Goal: Task Accomplishment & Management: Use online tool/utility

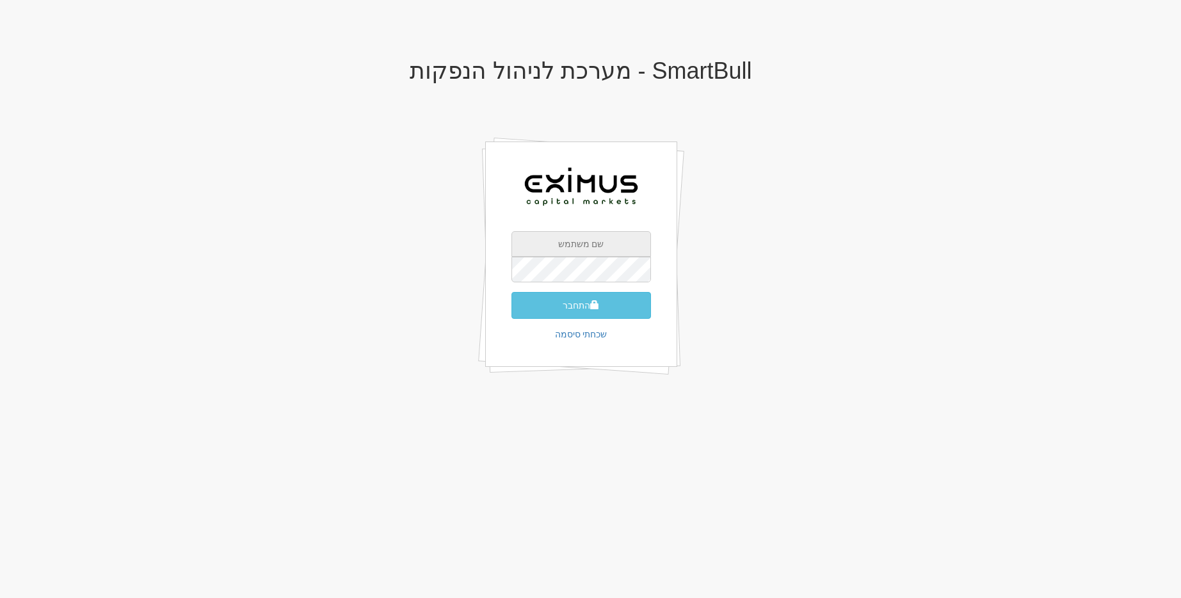
drag, startPoint x: 556, startPoint y: 245, endPoint x: 575, endPoint y: 252, distance: 19.9
click at [556, 245] on input "text" at bounding box center [582, 244] width 140 height 26
drag, startPoint x: 782, startPoint y: 246, endPoint x: 657, endPoint y: 277, distance: 129.3
click at [771, 249] on div "SmartBull - מערכת לניהול הנפקות התחבר שכחתי סיסמה" at bounding box center [581, 231] width 749 height 373
drag, startPoint x: 592, startPoint y: 240, endPoint x: 589, endPoint y: 251, distance: 11.2
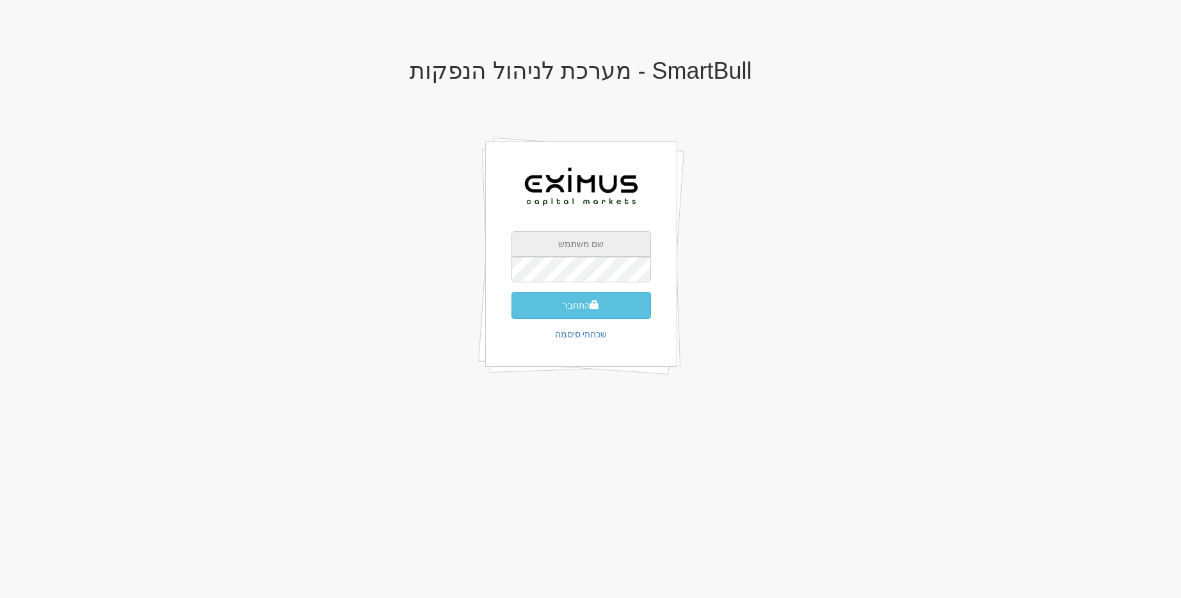
click at [592, 241] on input "text" at bounding box center [582, 244] width 140 height 26
type input "[EMAIL_ADDRESS][DOMAIN_NAME]"
click at [512, 292] on button "התחבר" at bounding box center [582, 305] width 140 height 27
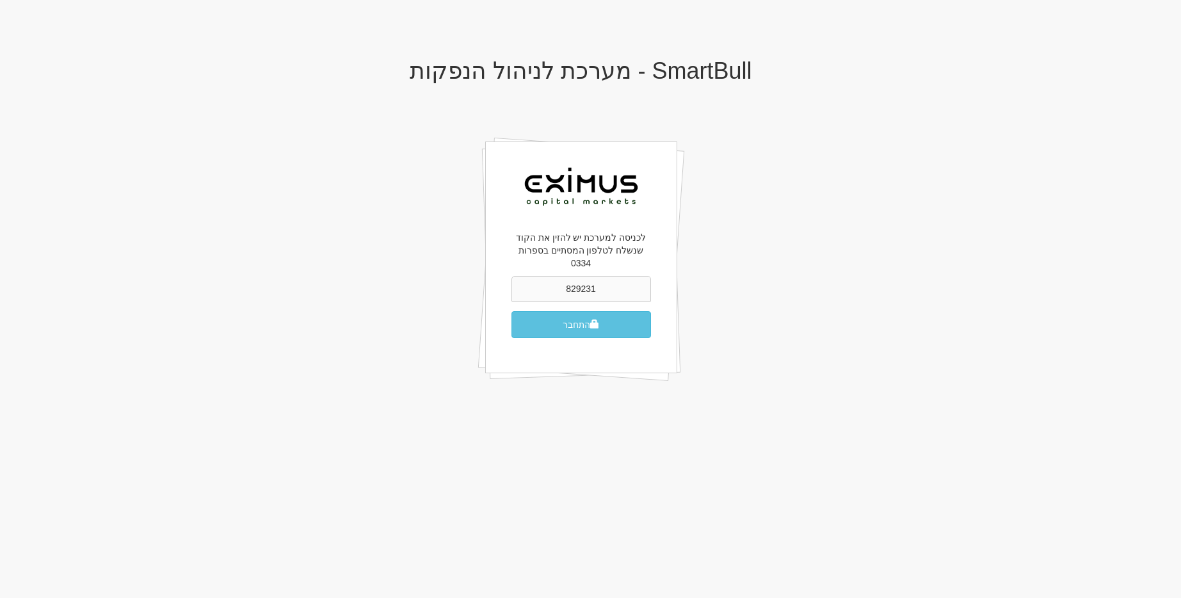
type input "829231"
click at [512, 311] on button "התחבר" at bounding box center [582, 324] width 140 height 27
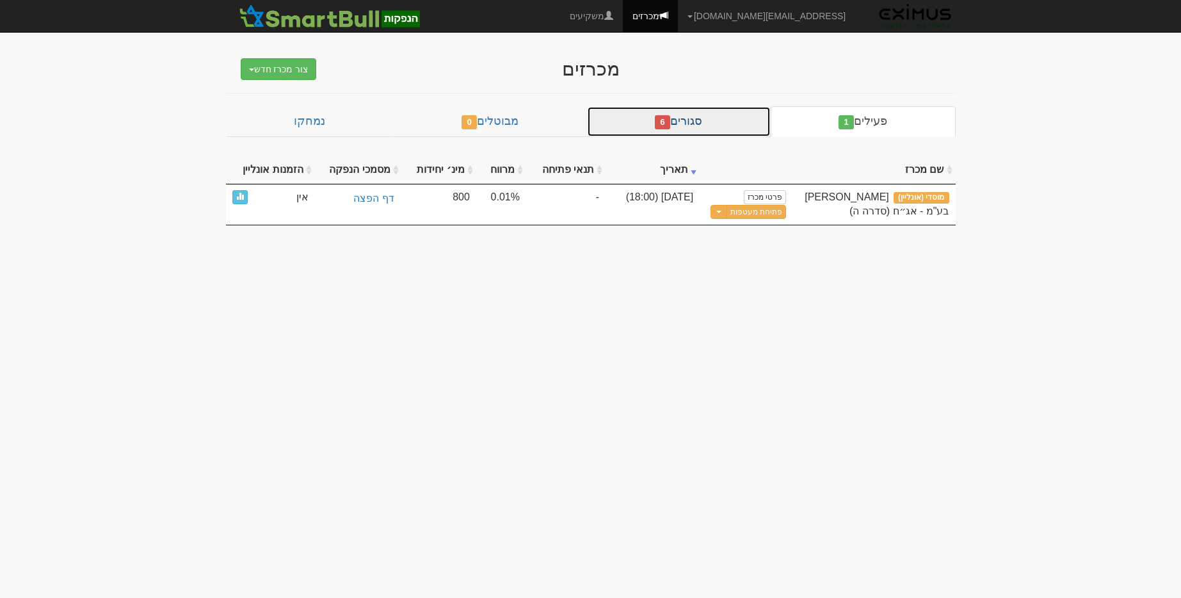
click at [740, 131] on link "סגורים 6" at bounding box center [679, 121] width 184 height 31
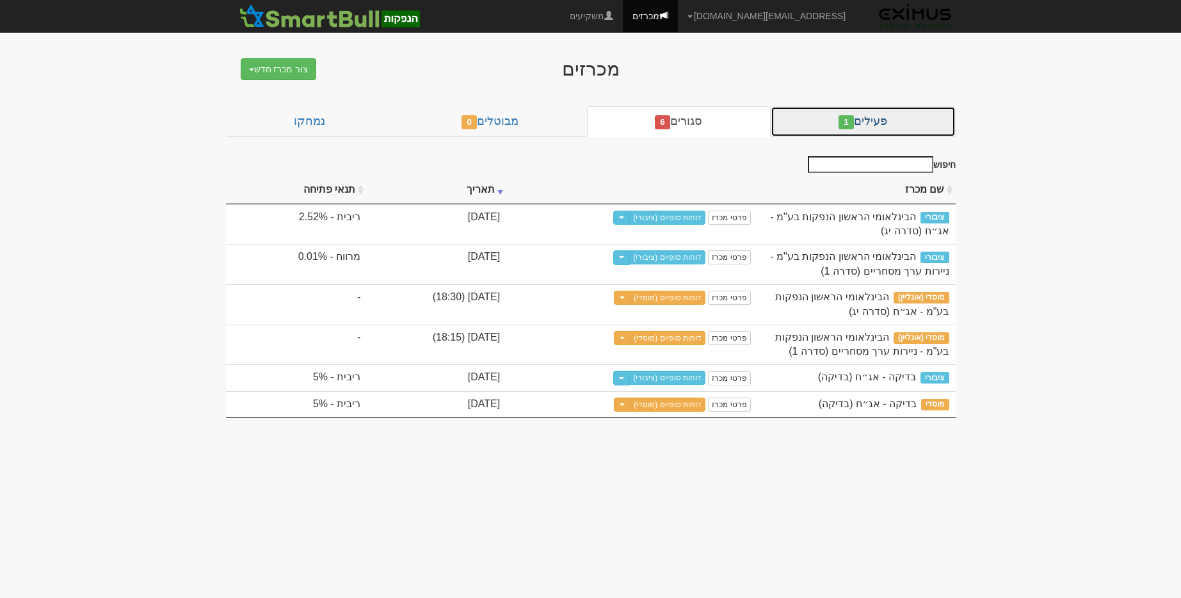
click at [802, 115] on link "פעילים 1" at bounding box center [863, 121] width 185 height 31
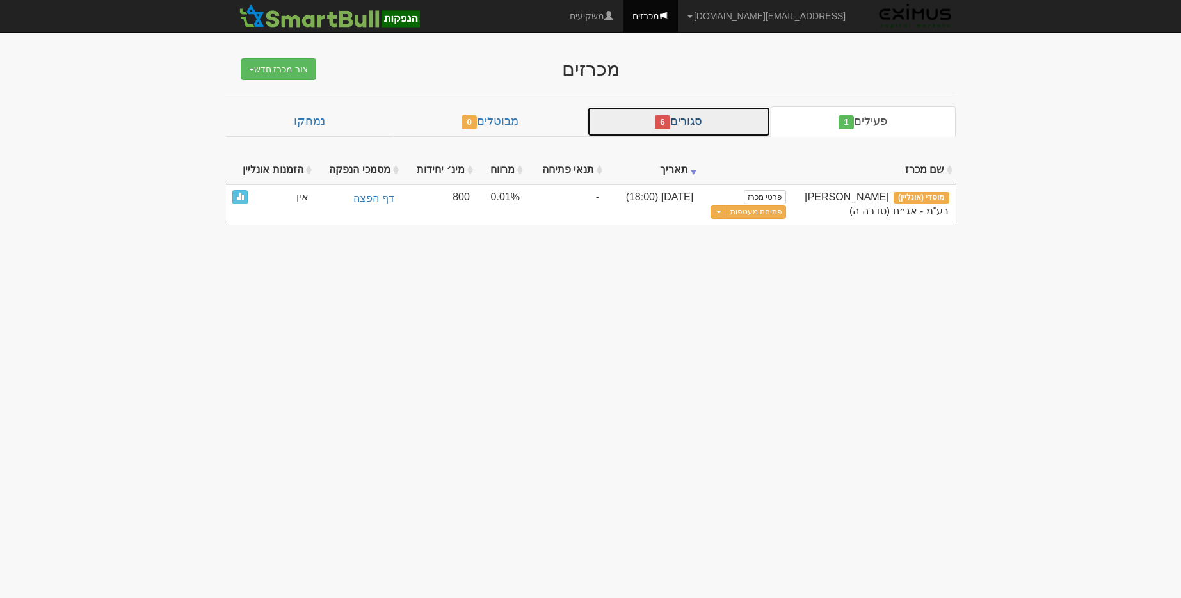
click at [699, 119] on link "סגורים 6" at bounding box center [679, 121] width 184 height 31
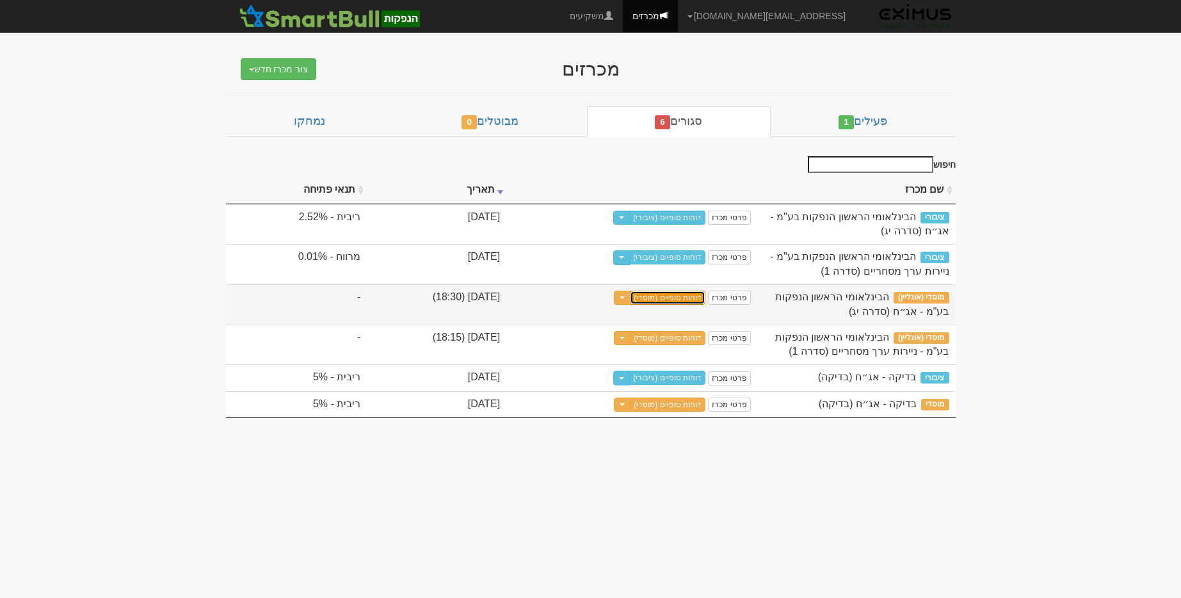
click at [664, 298] on link "דוחות סופיים (מוסדי)" at bounding box center [668, 298] width 76 height 14
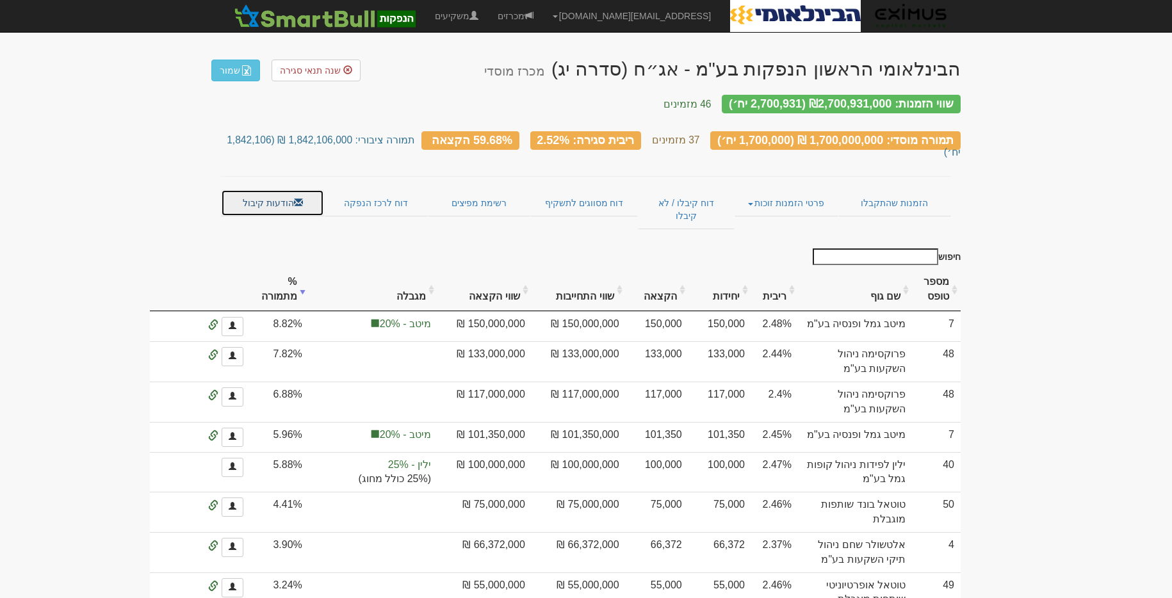
click at [252, 190] on link "הודעות קיבול" at bounding box center [272, 203] width 103 height 27
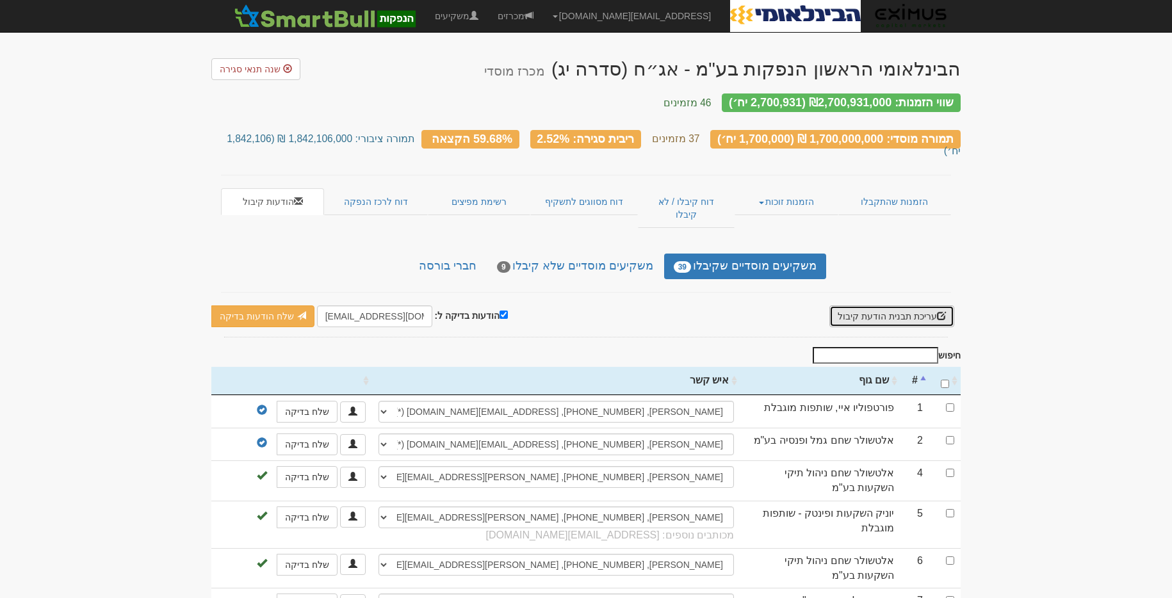
click at [849, 305] on button "עריכת תבנית הודעת קיבול" at bounding box center [891, 316] width 125 height 22
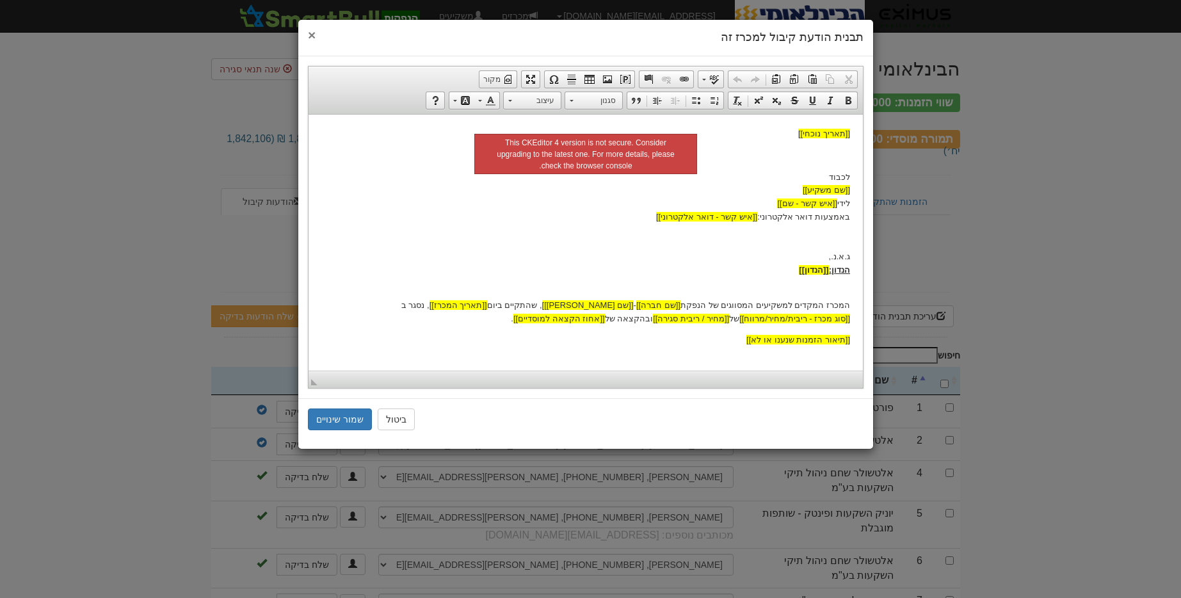
click at [312, 40] on span "×" at bounding box center [312, 35] width 8 height 15
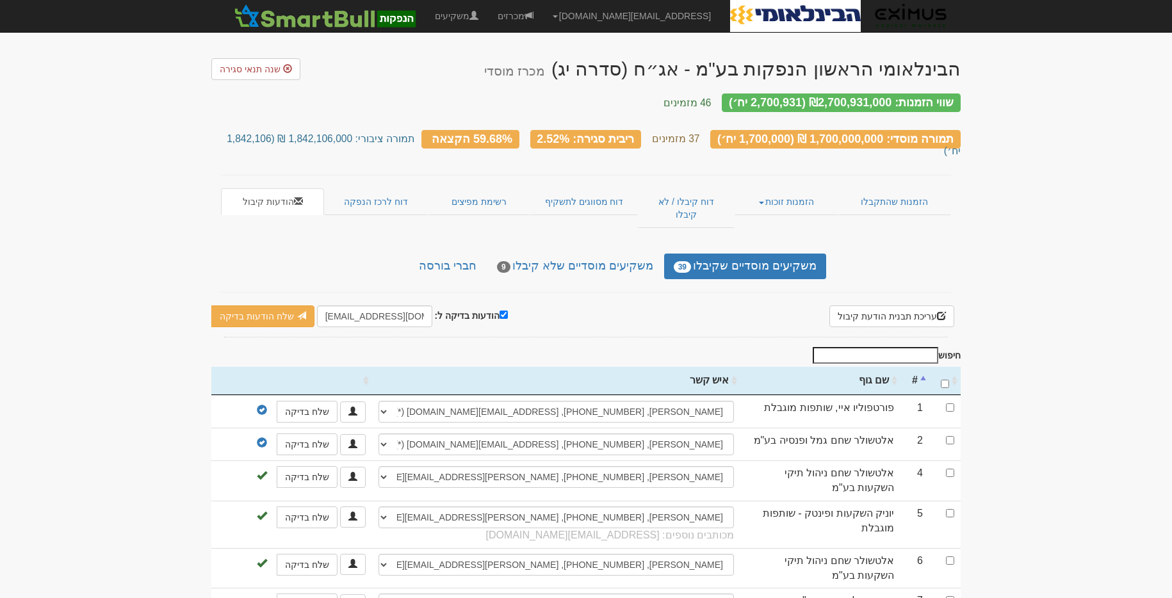
click at [477, 254] on link "חברי בורסה" at bounding box center [447, 267] width 77 height 26
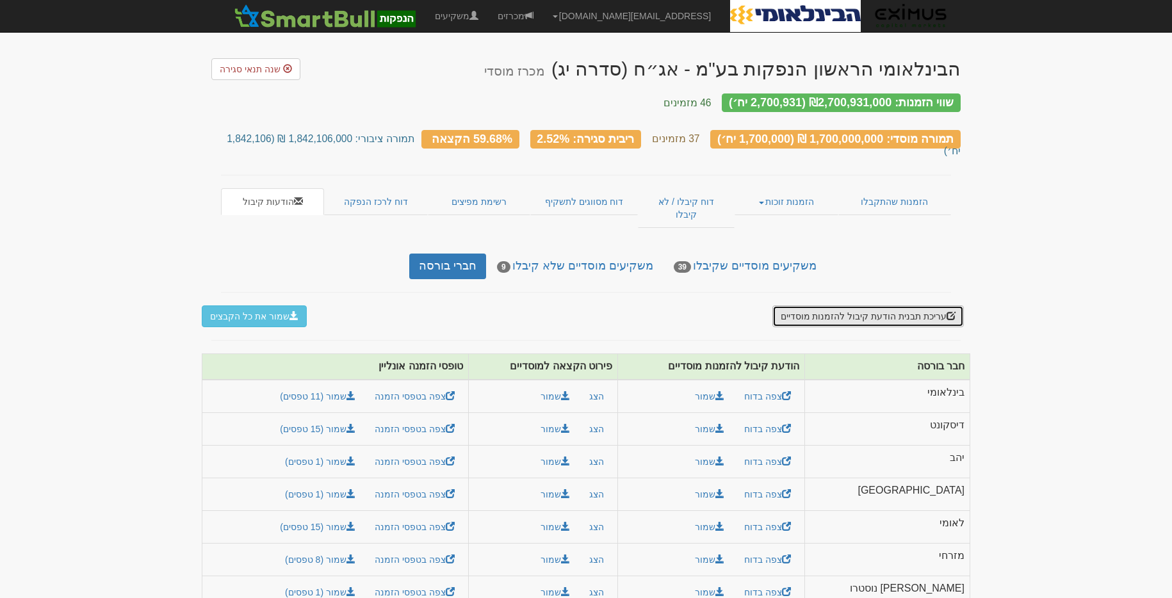
click at [887, 305] on button "עריכת תבנית הודעת קיבול להזמנות מוסדיים" at bounding box center [867, 316] width 191 height 22
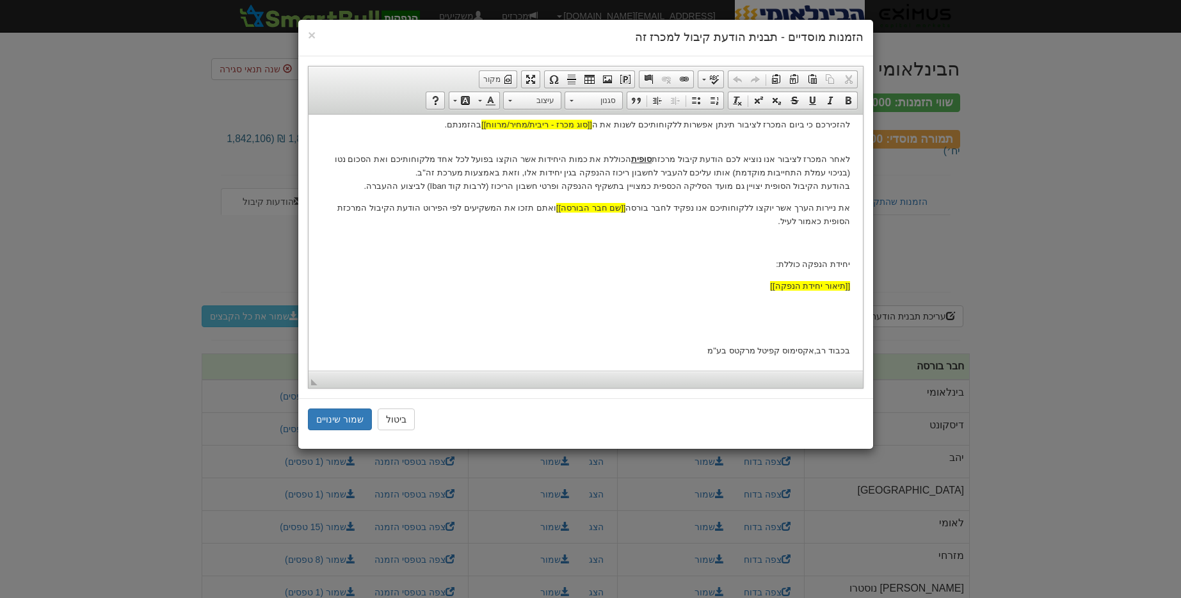
scroll to position [10, 0]
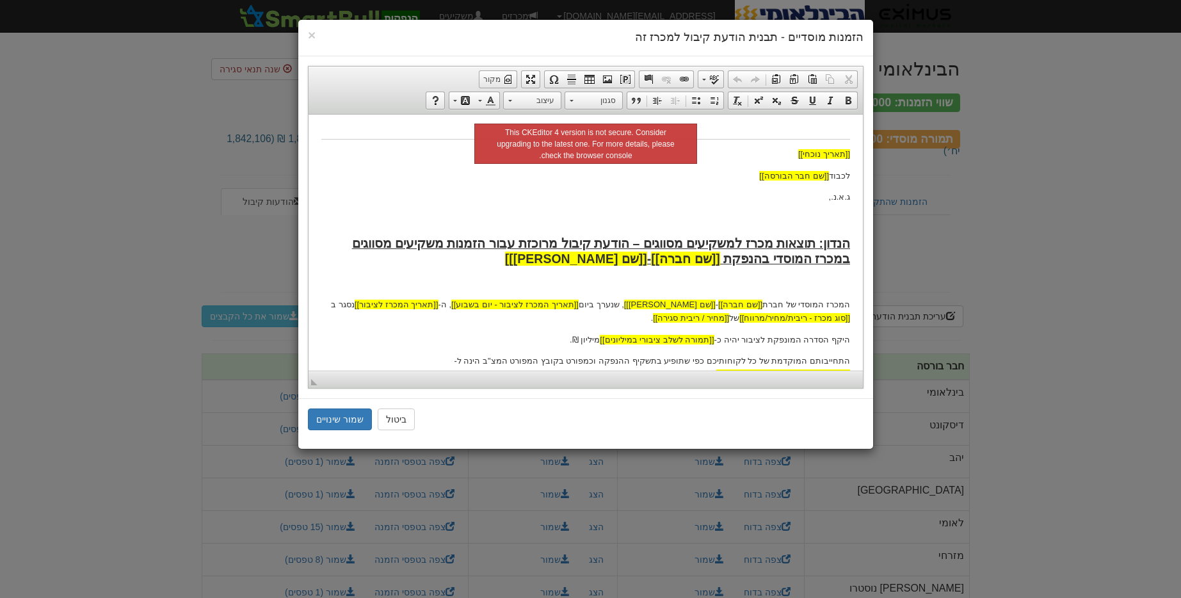
click at [951, 213] on div "× הזמנות מוסדיים - תבנית הודעת קיבול למכרז זה עורך טקסט עשיר, template_body סרג…" at bounding box center [590, 299] width 1181 height 598
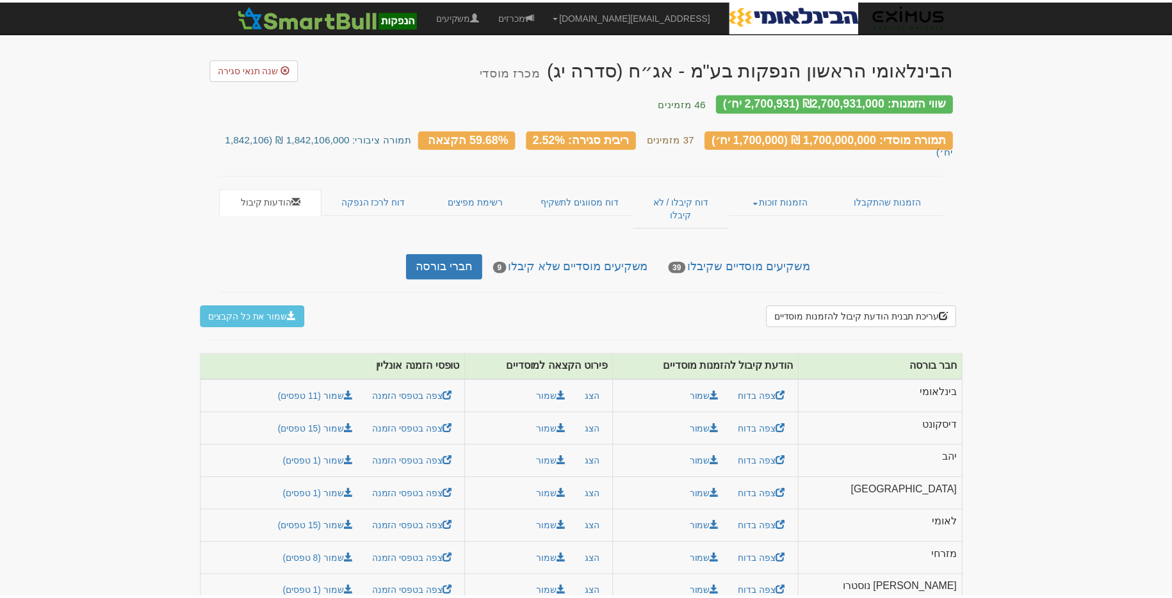
scroll to position [0, 0]
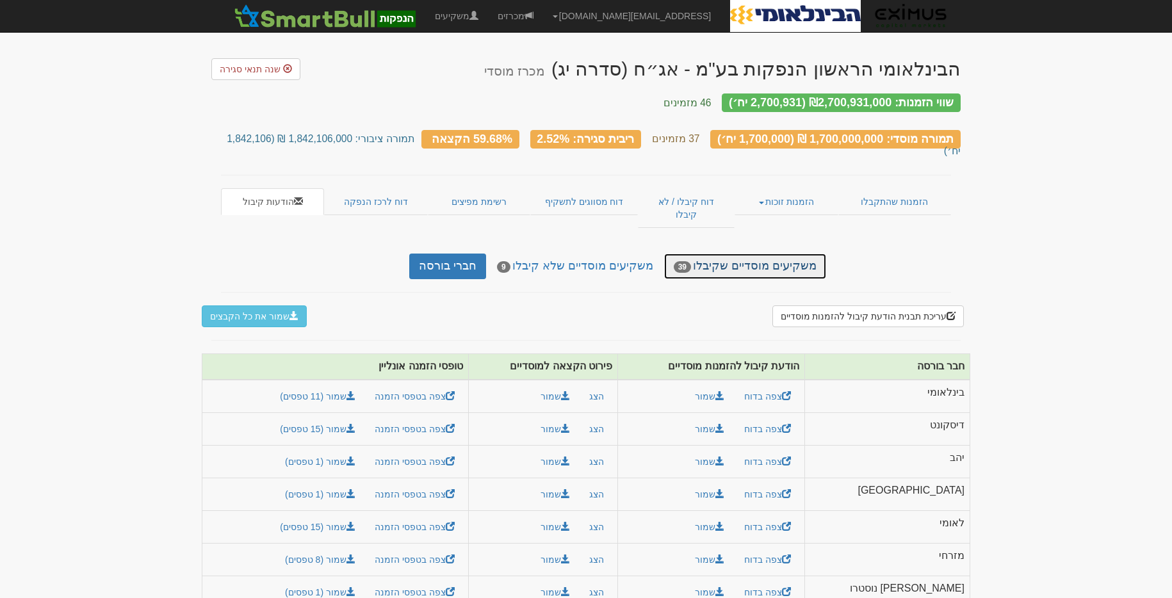
click at [762, 254] on link "משקיעים מוסדיים שקיבלו 39" at bounding box center [745, 267] width 162 height 26
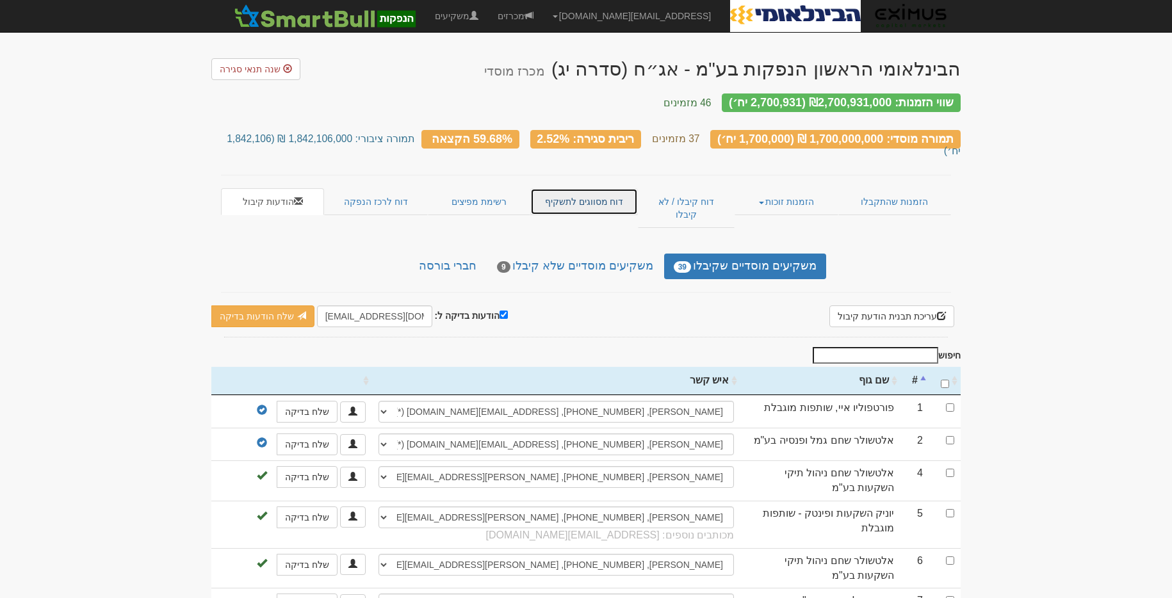
click at [605, 188] on link "דוח מסווגים לתשקיף" at bounding box center [583, 201] width 107 height 27
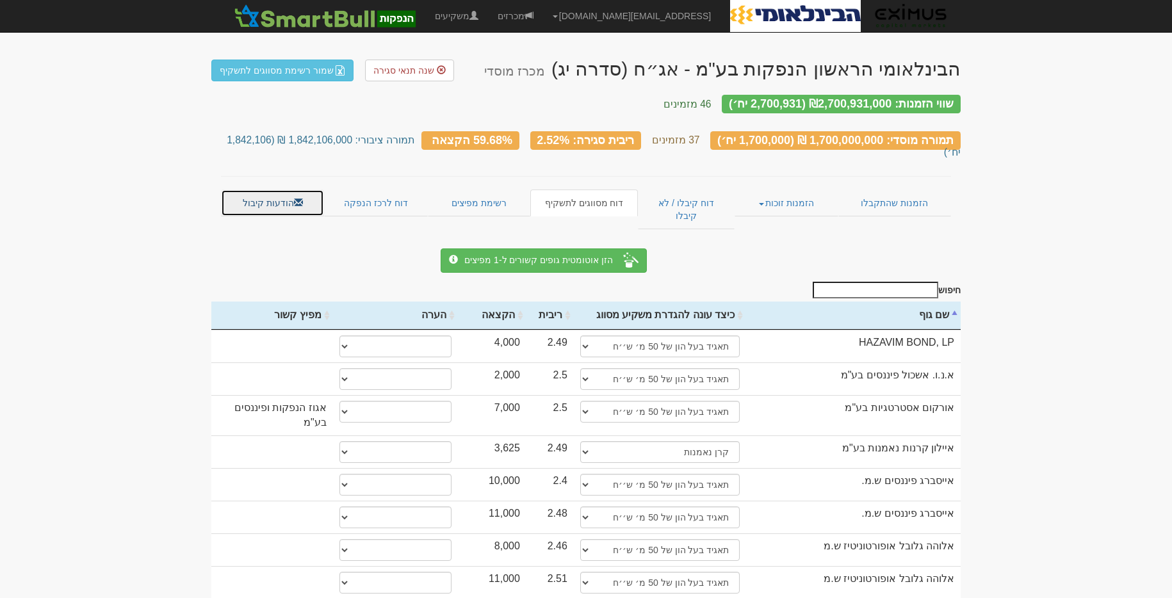
click at [281, 190] on link "הודעות קיבול" at bounding box center [272, 203] width 103 height 27
click at [543, 15] on link "מכרזים" at bounding box center [515, 16] width 55 height 32
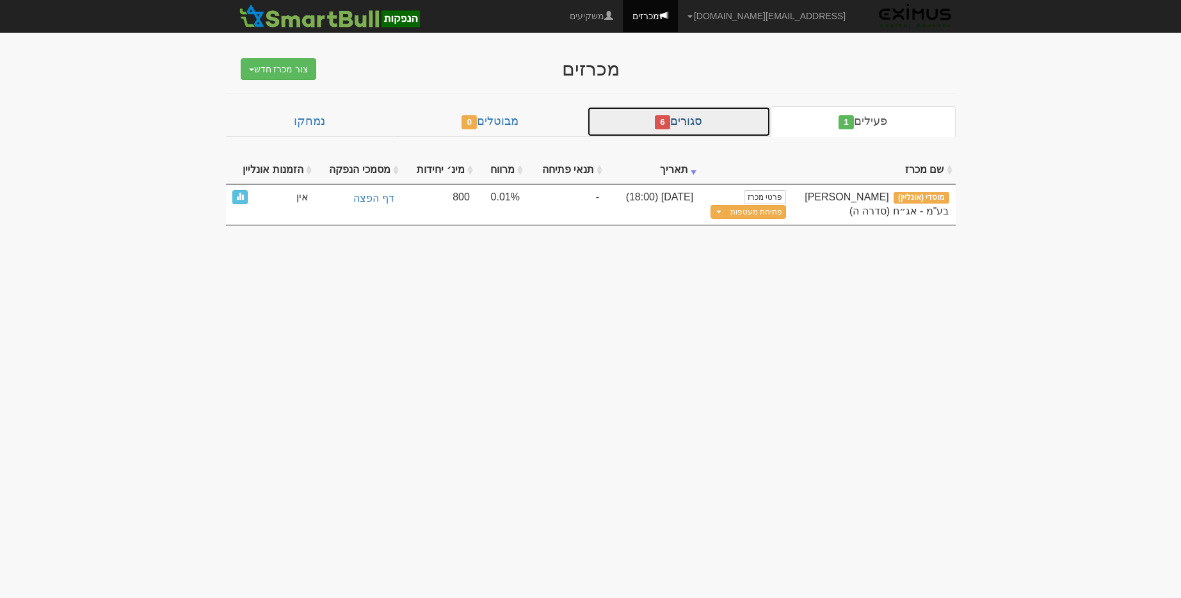
click at [692, 128] on link "סגורים 6" at bounding box center [679, 121] width 184 height 31
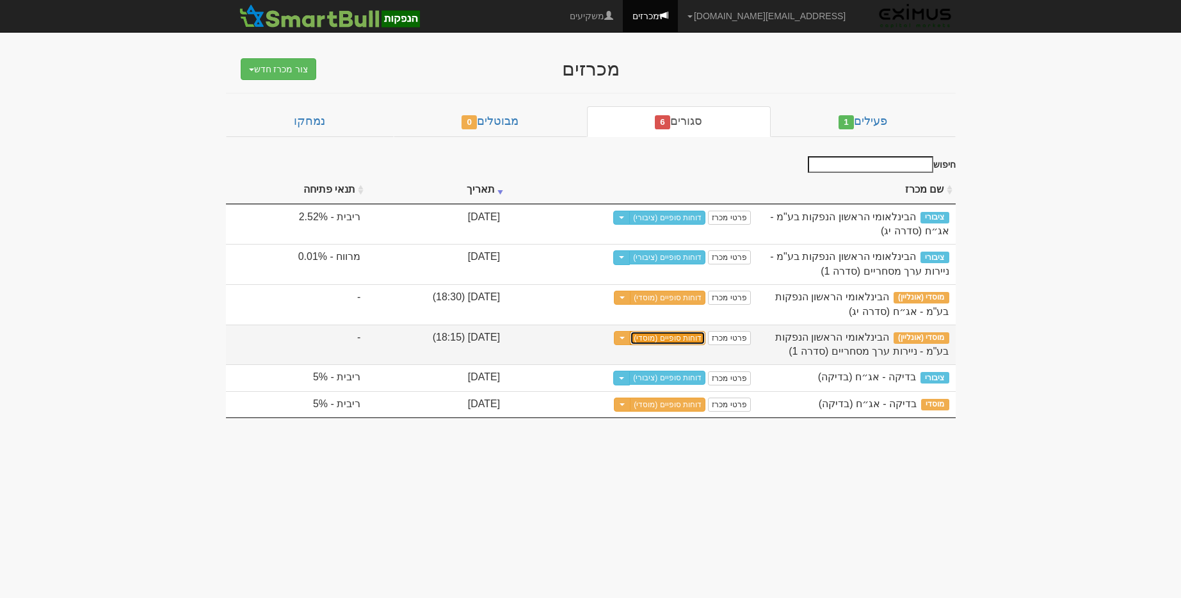
click at [681, 335] on link "דוחות סופיים (מוסדי)" at bounding box center [668, 338] width 76 height 14
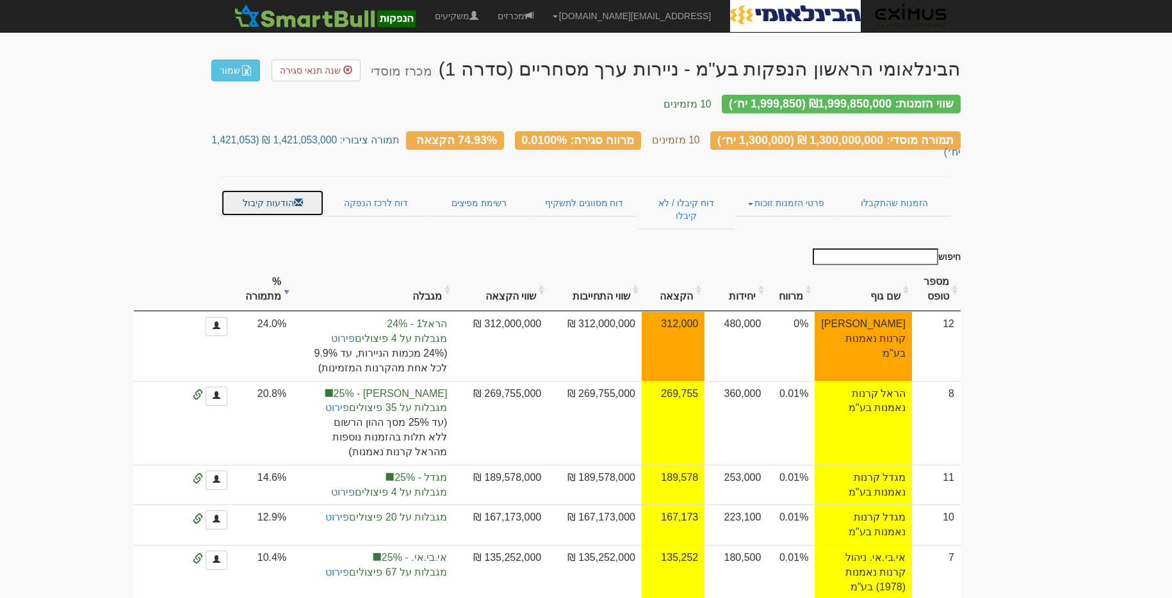
click at [290, 190] on link "הודעות קיבול" at bounding box center [272, 203] width 103 height 27
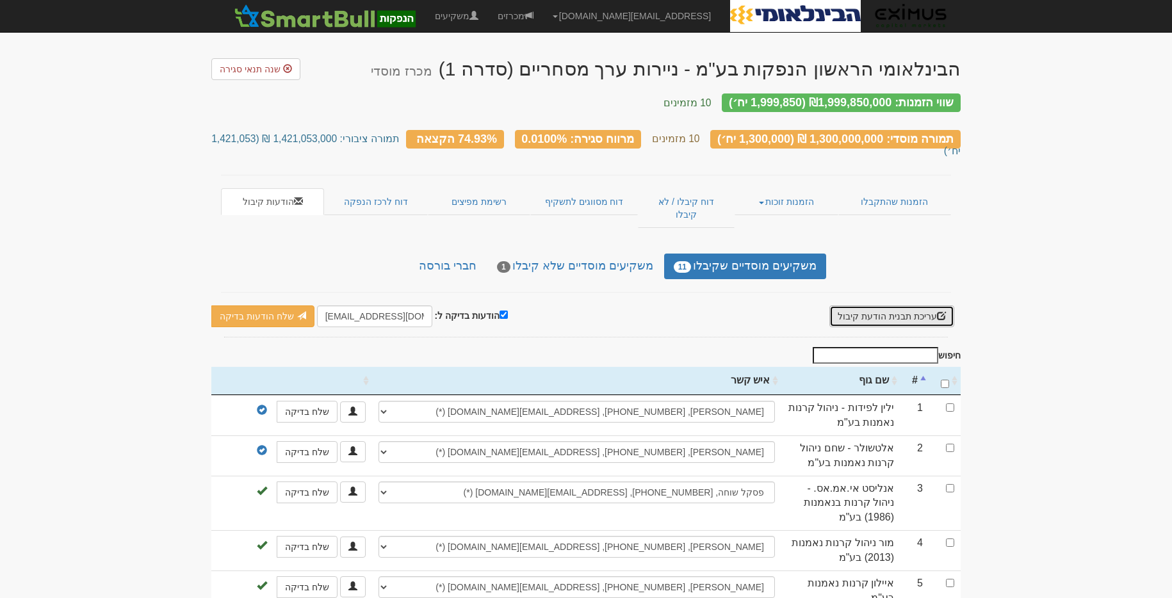
click at [866, 305] on button "עריכת תבנית הודעת קיבול" at bounding box center [891, 316] width 125 height 22
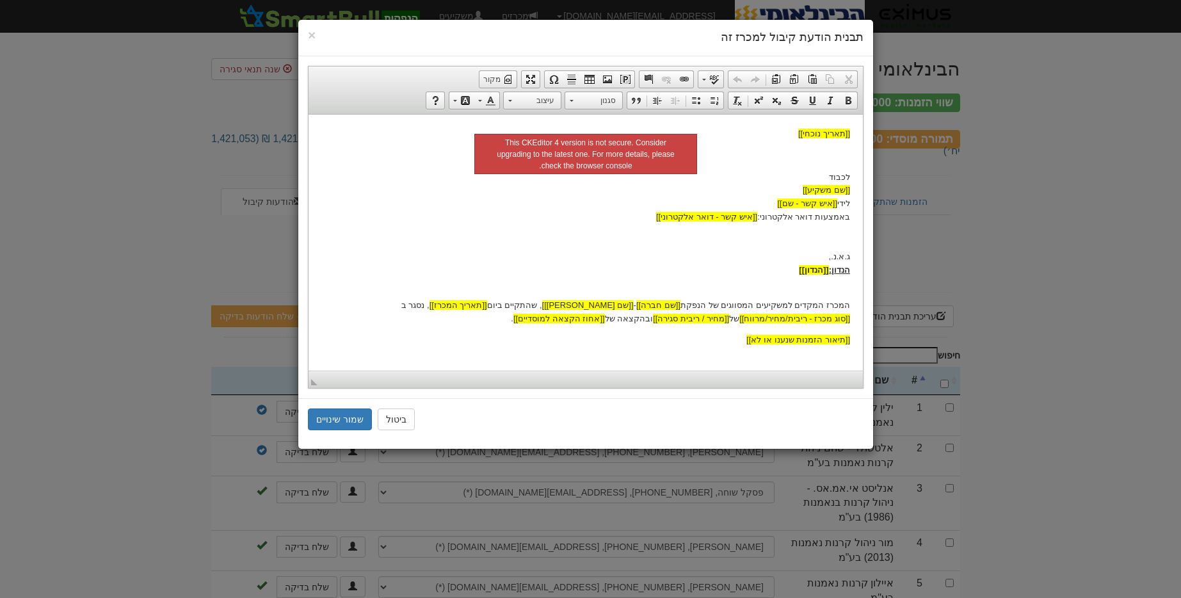
drag, startPoint x: 968, startPoint y: 222, endPoint x: 961, endPoint y: 220, distance: 7.2
click at [968, 222] on div "× תבנית הודעת קיבול למכרז זה עורך טקסט עשיר, template_body סרגלי כלים של העורך …" at bounding box center [590, 299] width 1181 height 598
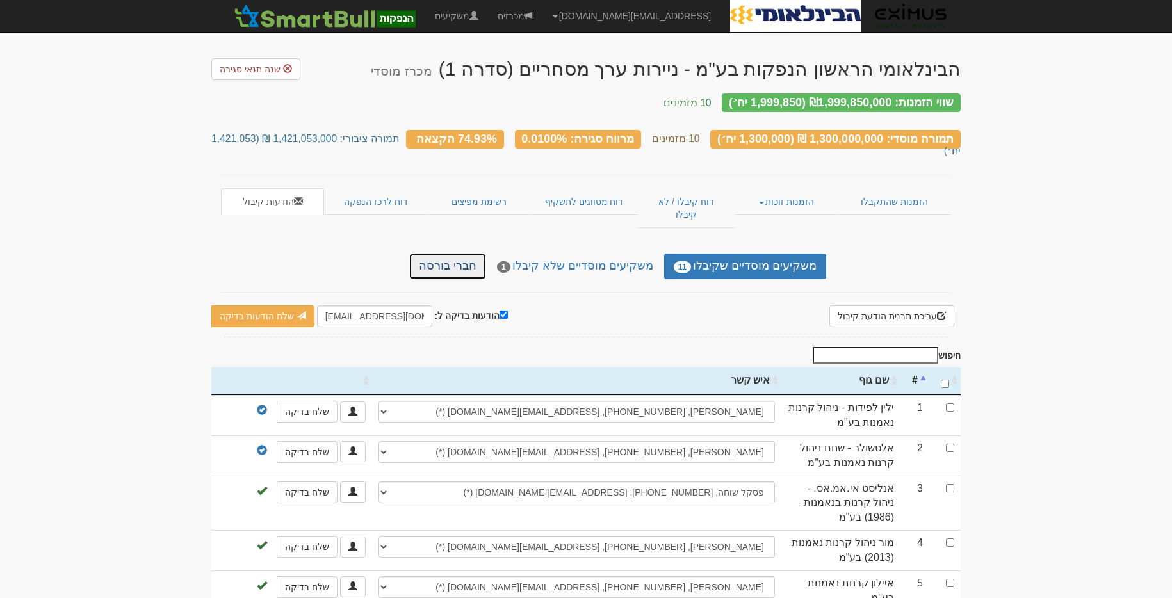
click at [471, 254] on link "חברי בורסה" at bounding box center [447, 267] width 77 height 26
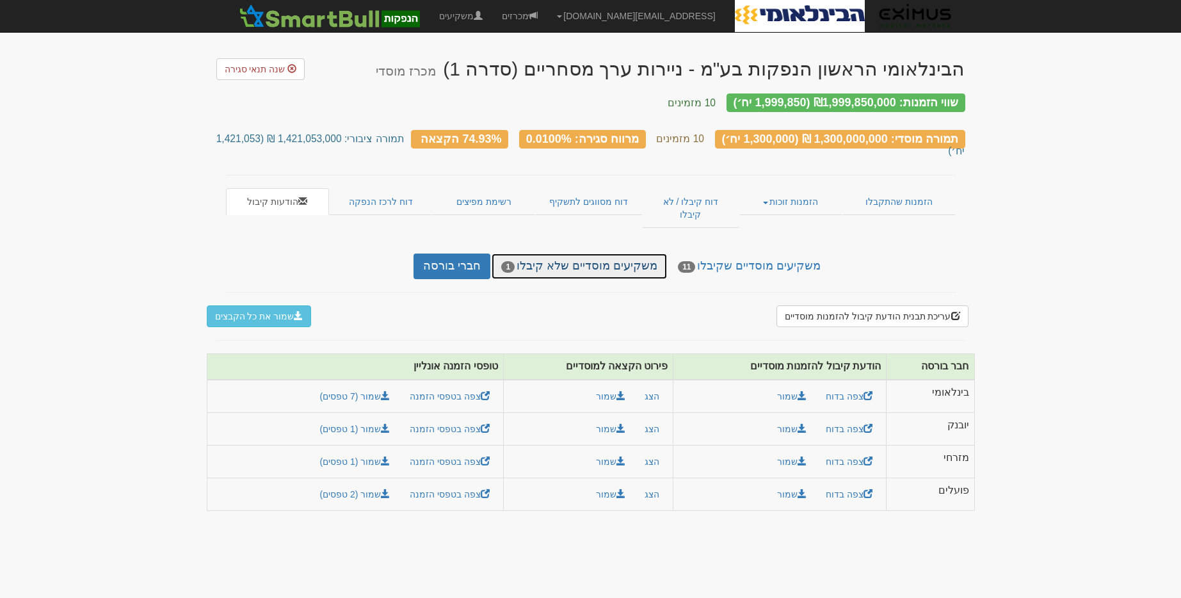
click at [602, 254] on link "משקיעים מוסדיים שלא קיבלו 1" at bounding box center [579, 267] width 175 height 26
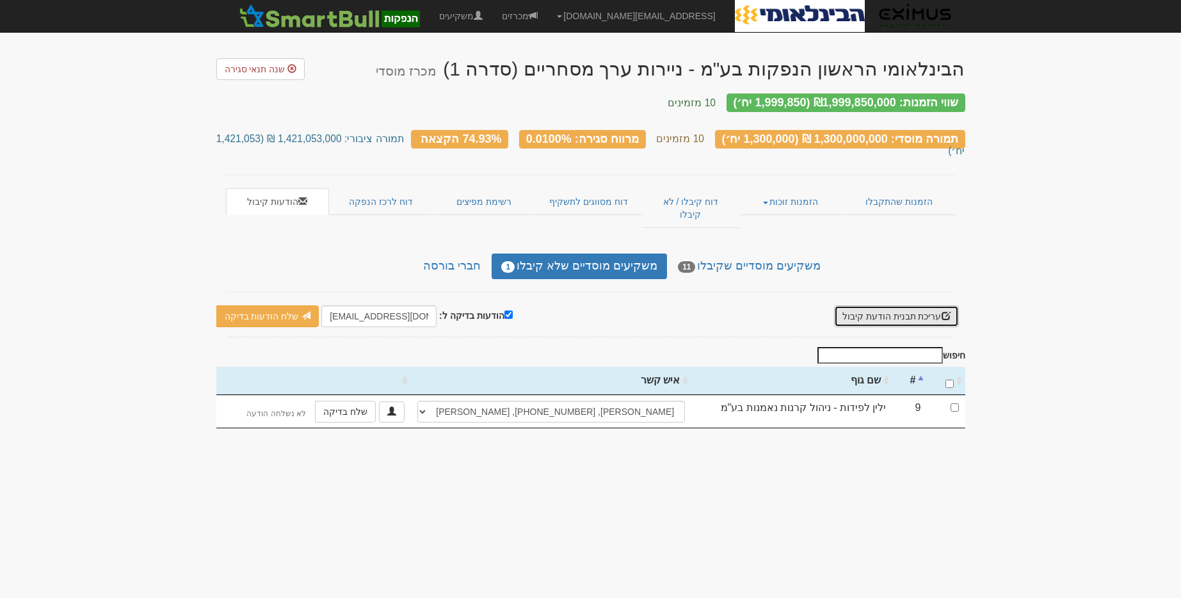
click at [900, 305] on button "עריכת תבנית הודעת קיבול" at bounding box center [896, 316] width 125 height 22
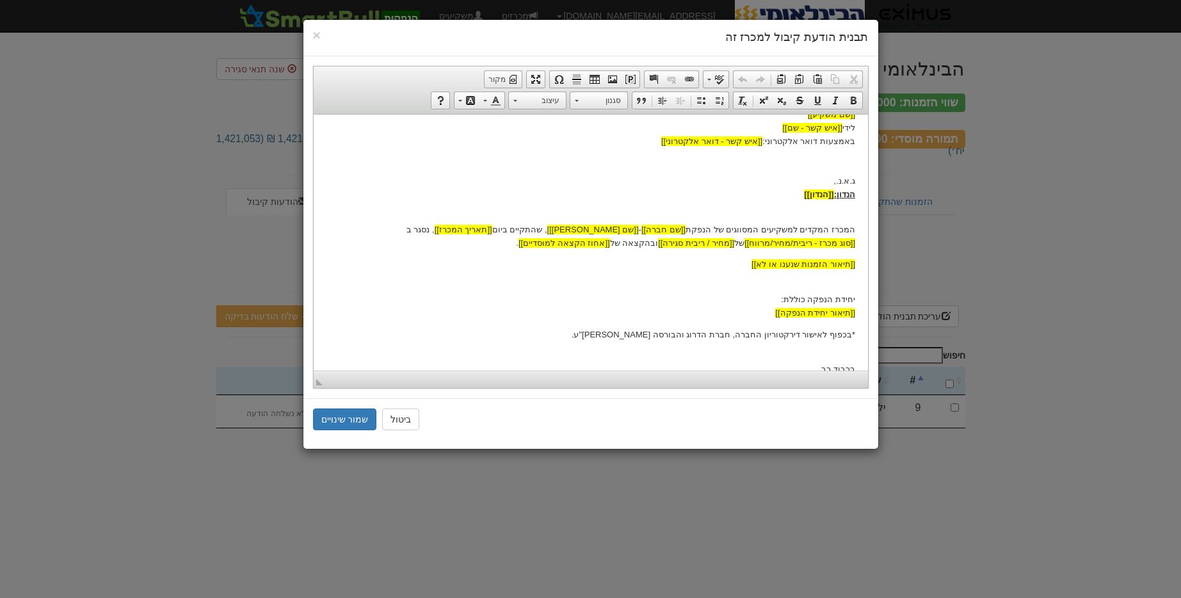
scroll to position [108, 0]
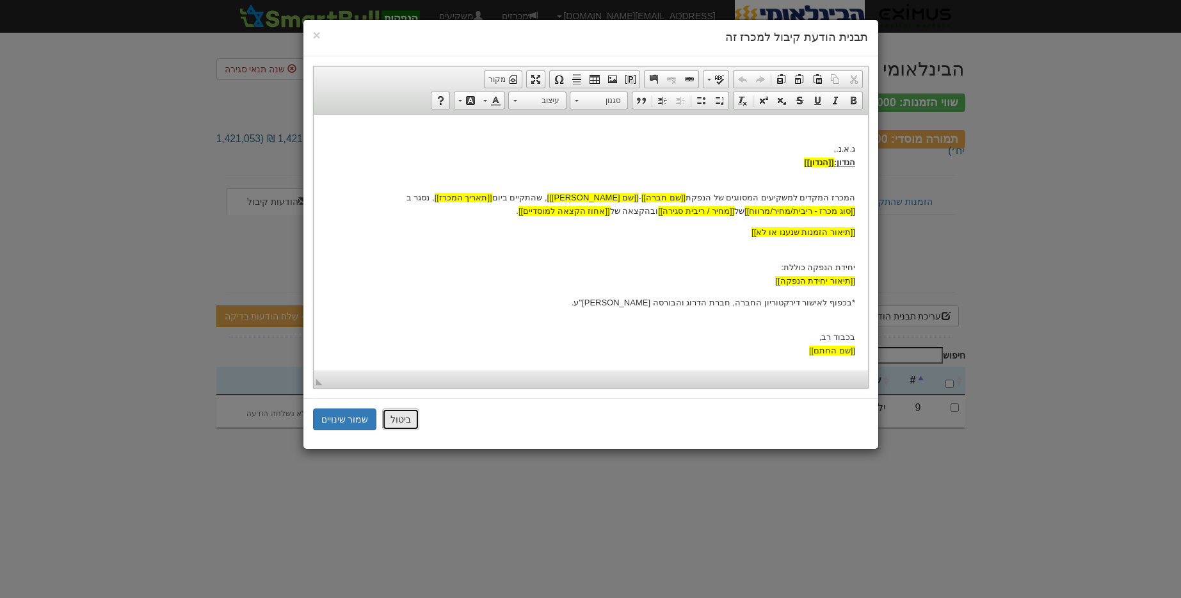
click at [409, 419] on button "ביטול" at bounding box center [400, 419] width 37 height 22
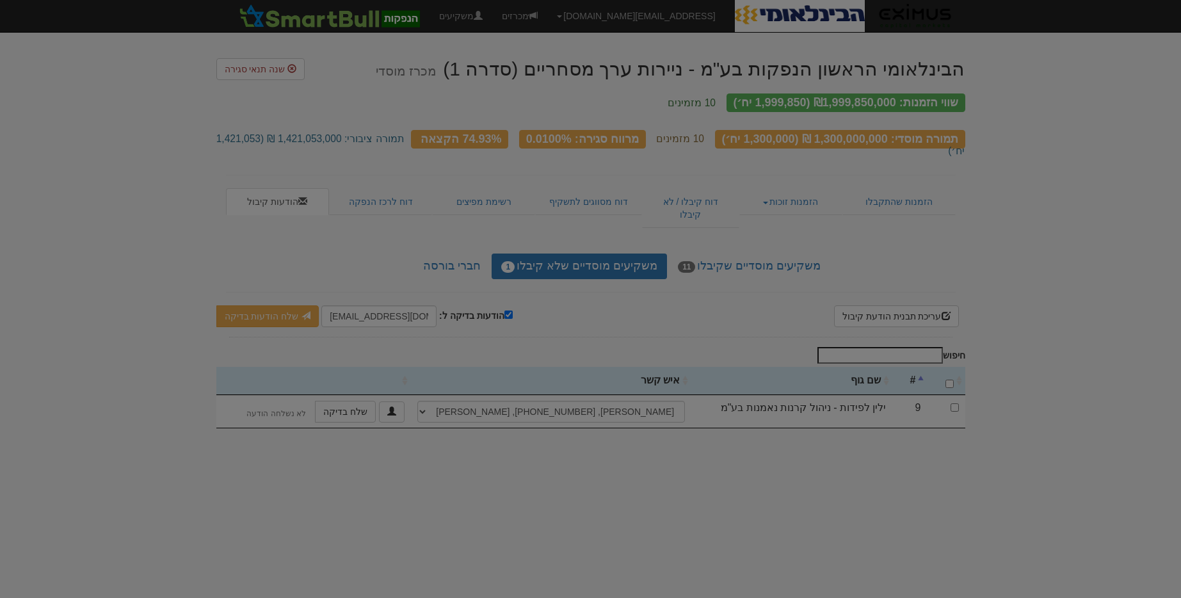
scroll to position [0, 0]
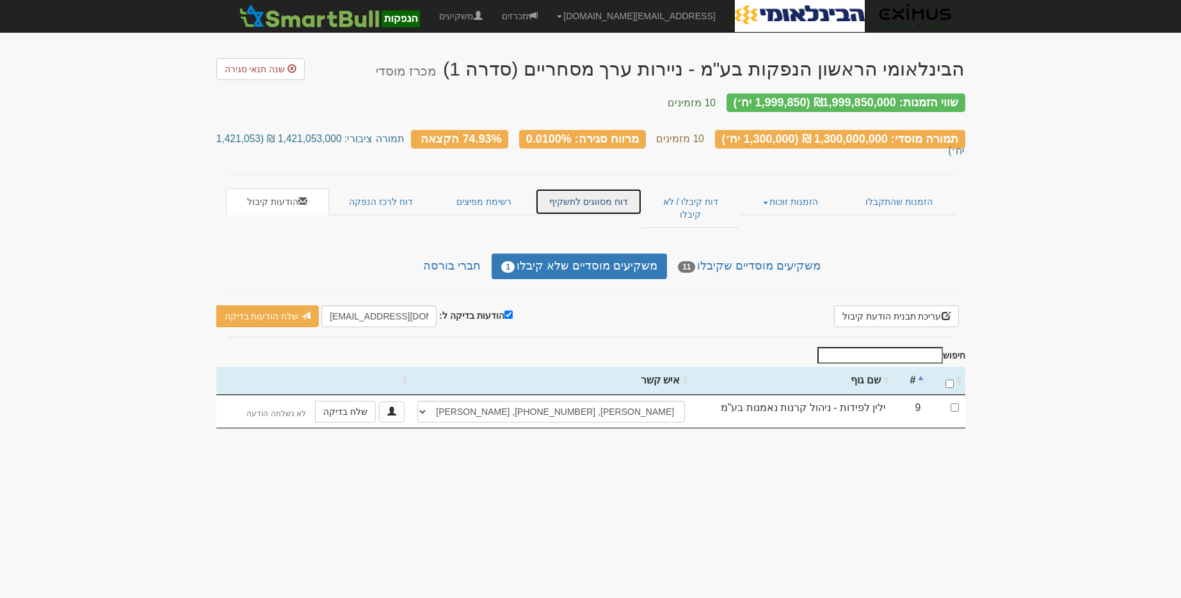
click at [555, 188] on link "דוח מסווגים לתשקיף" at bounding box center [588, 201] width 107 height 27
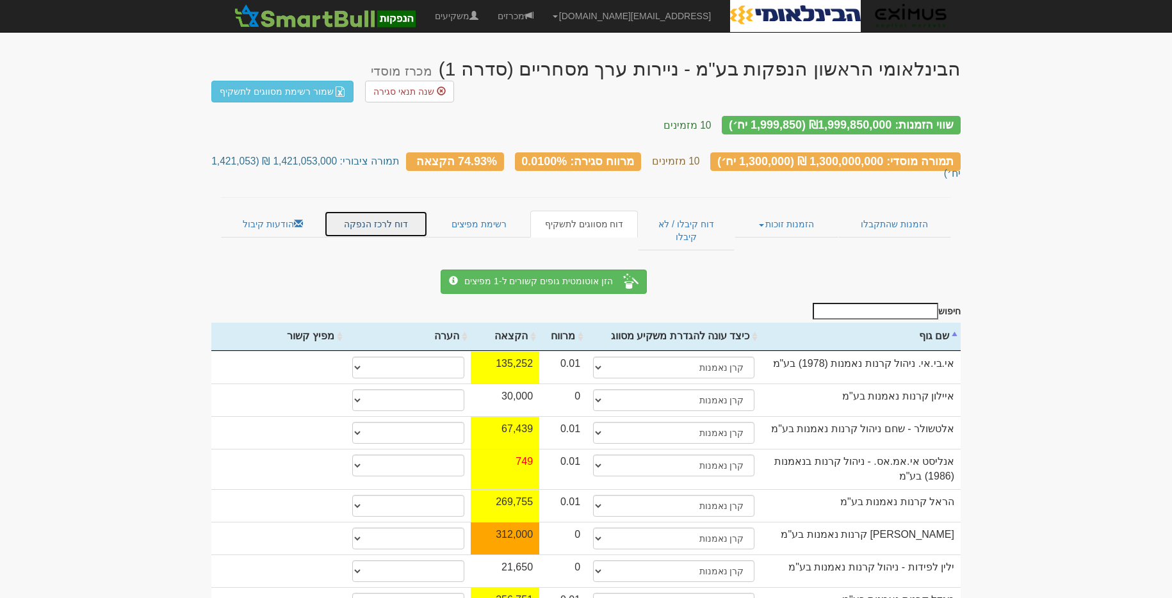
click at [383, 211] on link "דוח לרכז הנפקה" at bounding box center [375, 224] width 103 height 27
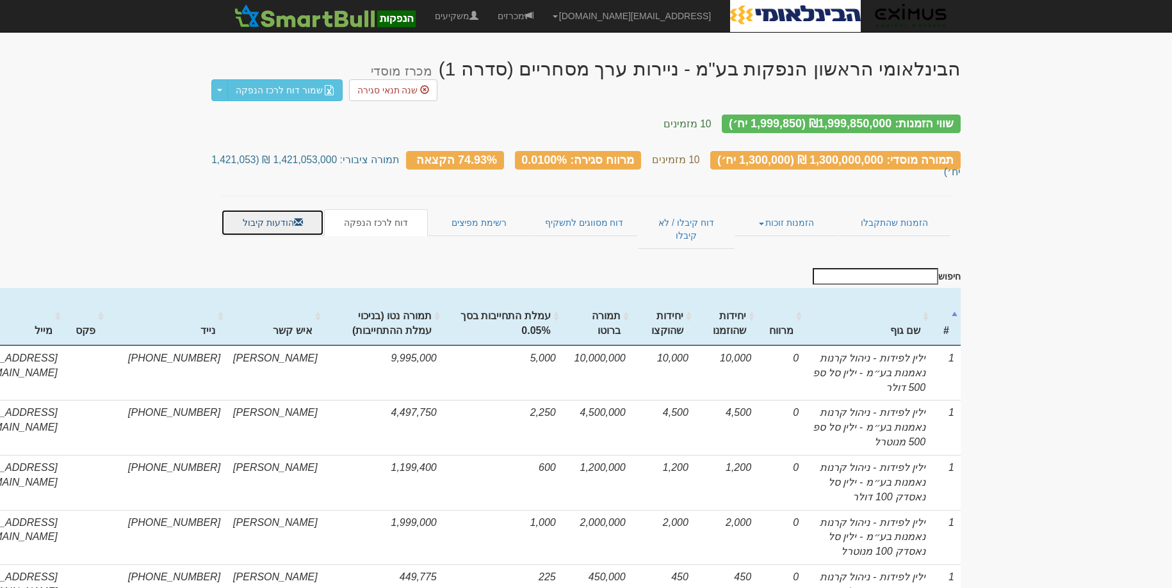
click at [291, 209] on link "הודעות קיבול" at bounding box center [272, 222] width 103 height 27
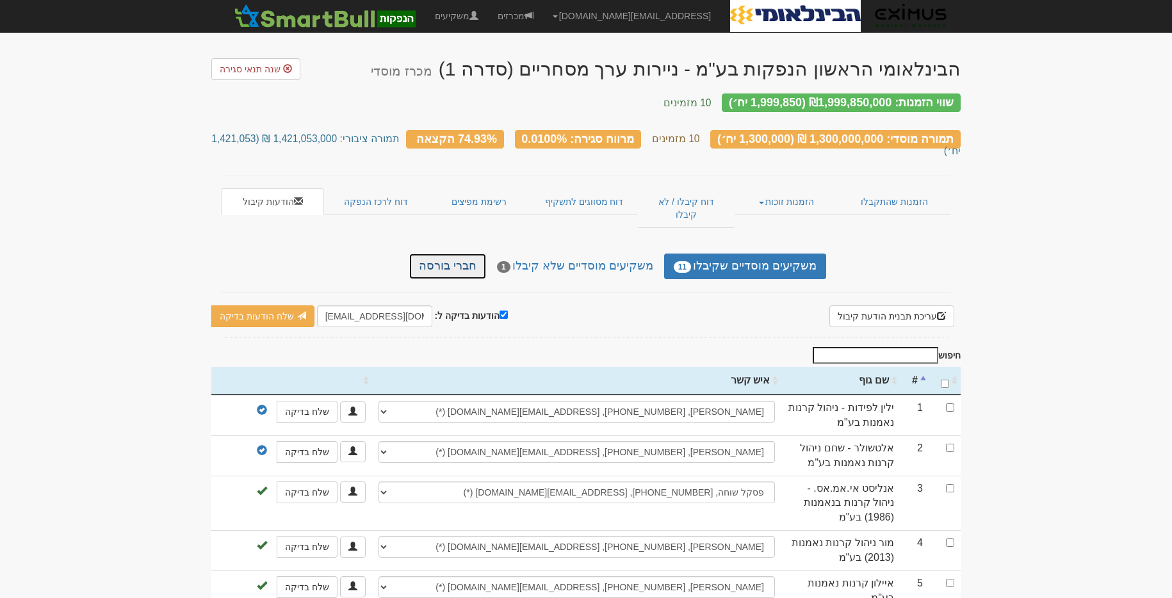
click at [440, 254] on link "חברי בורסה" at bounding box center [447, 267] width 77 height 26
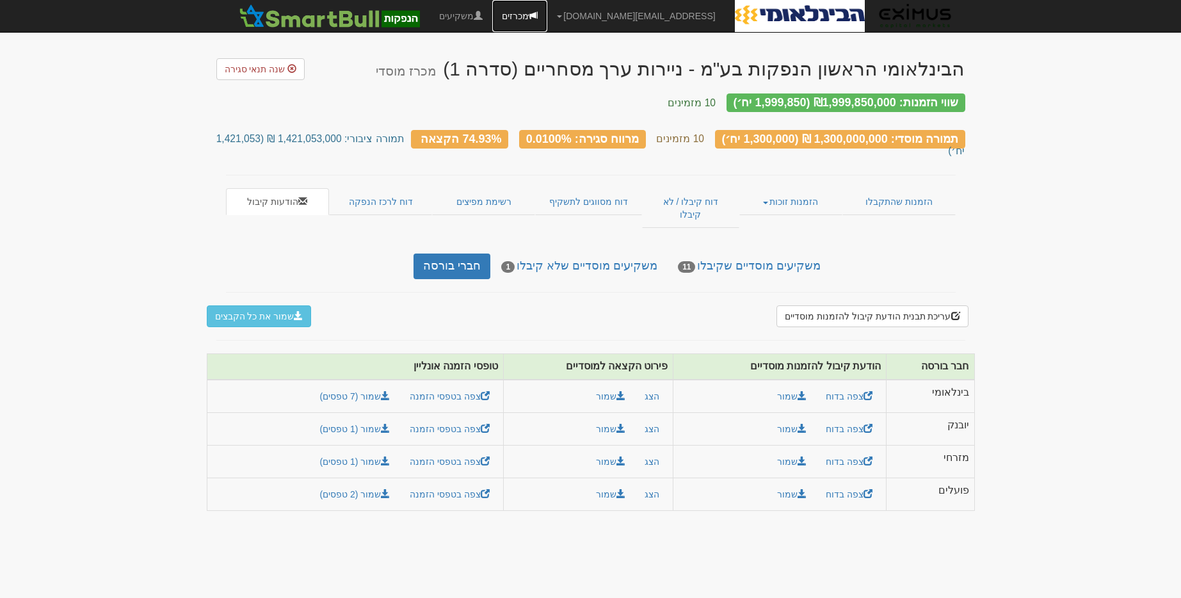
click at [547, 12] on link "מכרזים" at bounding box center [519, 16] width 55 height 32
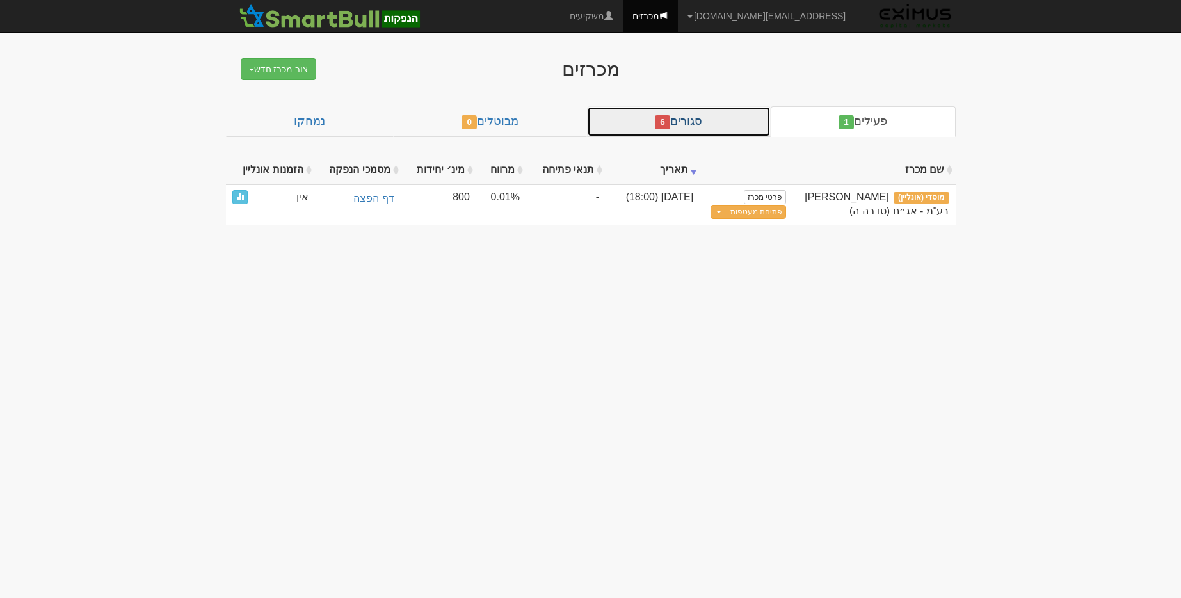
click at [701, 125] on link "סגורים 6" at bounding box center [679, 121] width 184 height 31
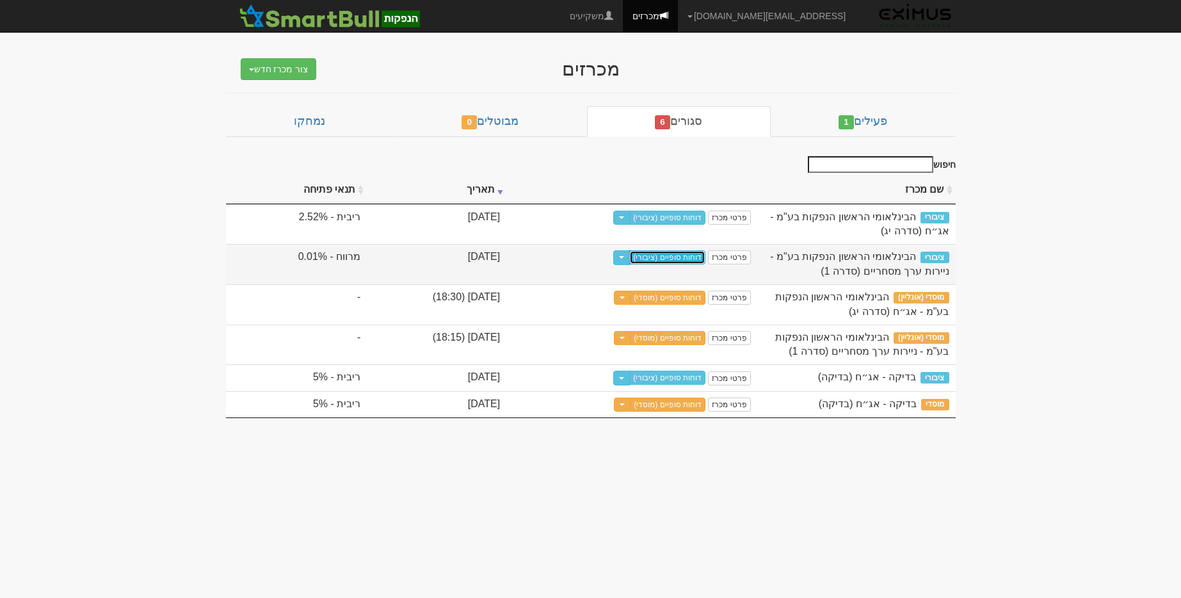
click at [668, 255] on link "דוחות סופיים (ציבורי)" at bounding box center [667, 257] width 76 height 14
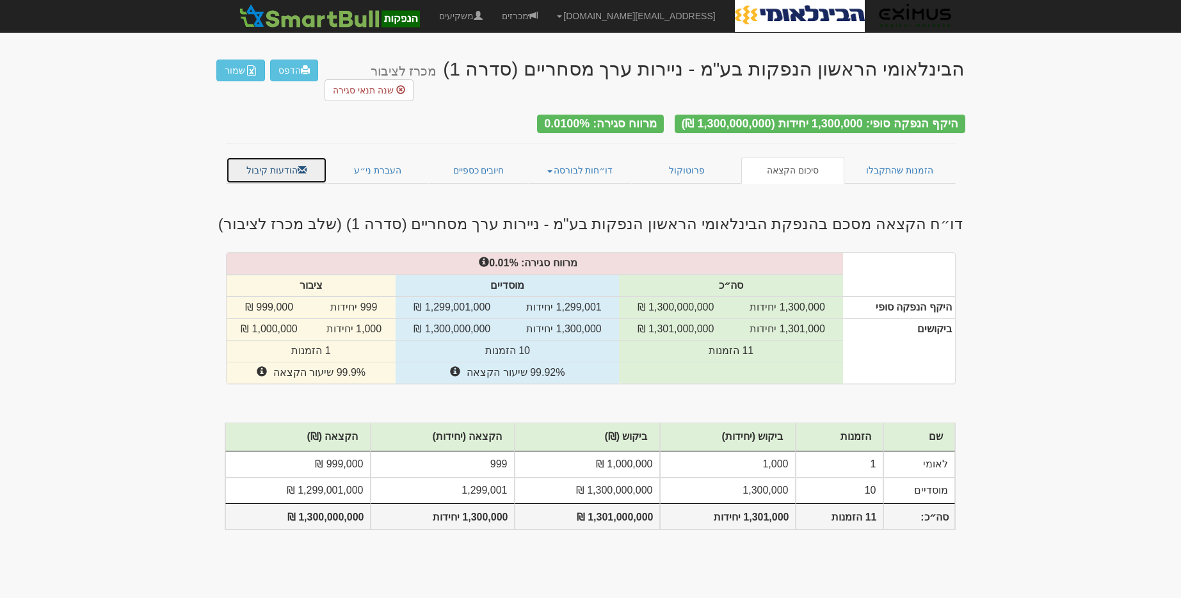
click at [324, 157] on link "הודעות קיבול" at bounding box center [277, 170] width 102 height 27
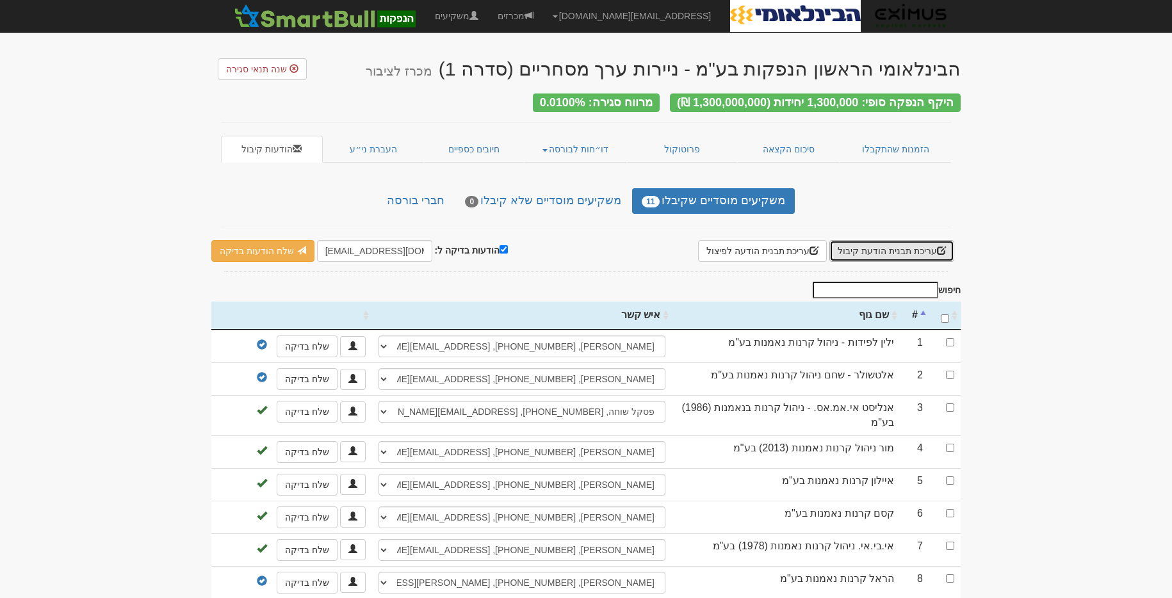
click at [859, 240] on button "עריכת תבנית הודעת קיבול" at bounding box center [891, 251] width 125 height 22
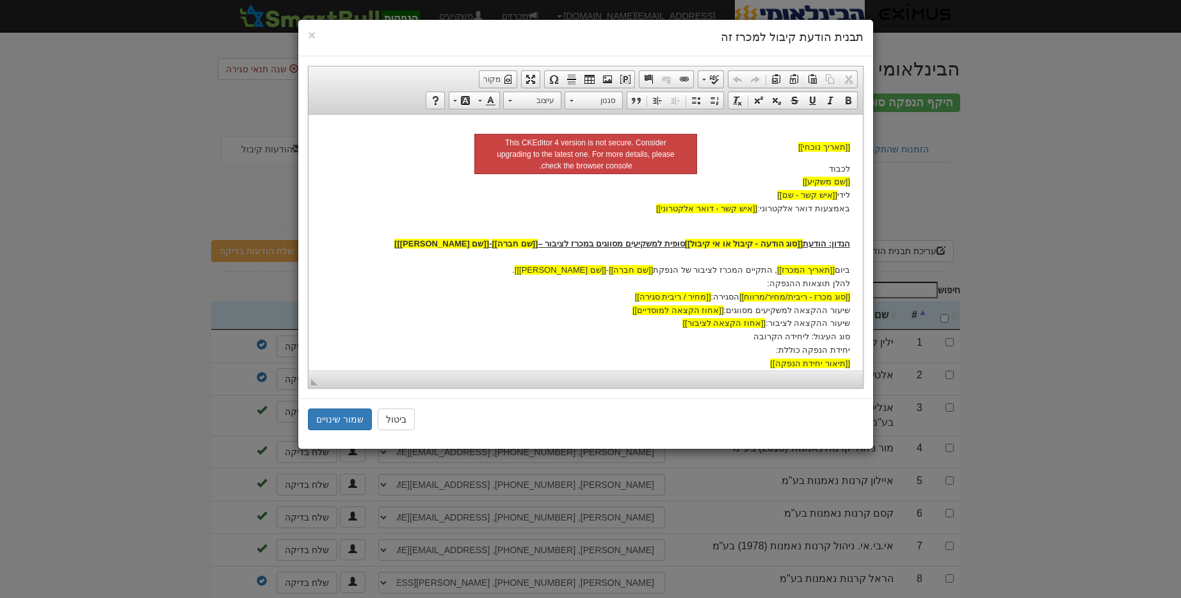
click at [1013, 186] on div "× תבנית הודעת קיבול למכרז זה עורך טקסט עשיר, template_body סרגלי כלים של העורך …" at bounding box center [590, 299] width 1181 height 598
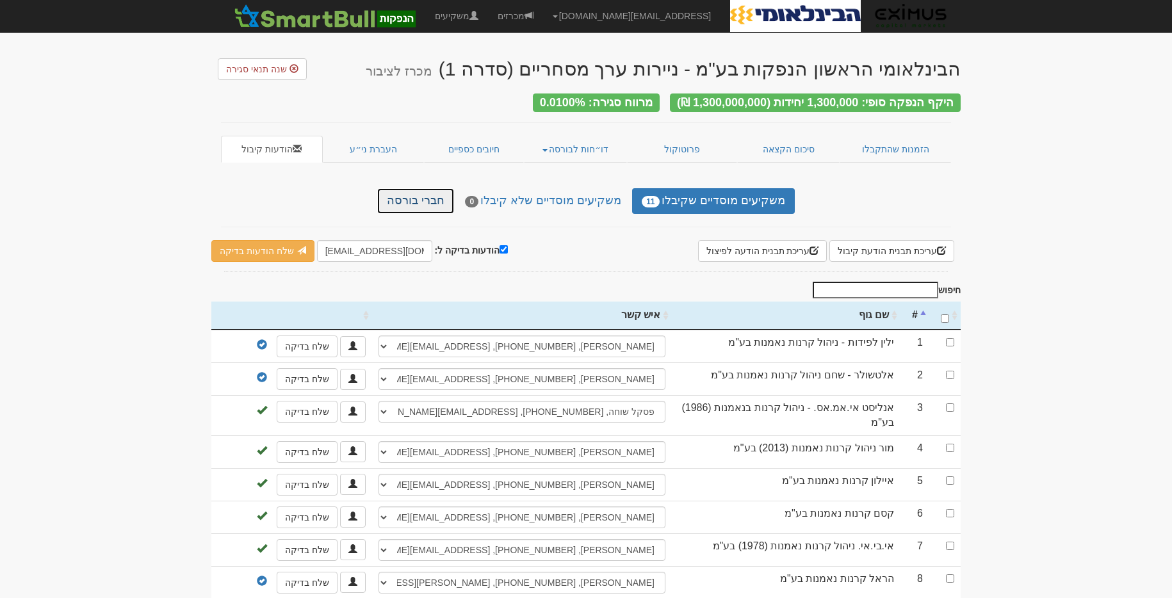
click at [411, 194] on link "חברי בורסה" at bounding box center [415, 201] width 77 height 26
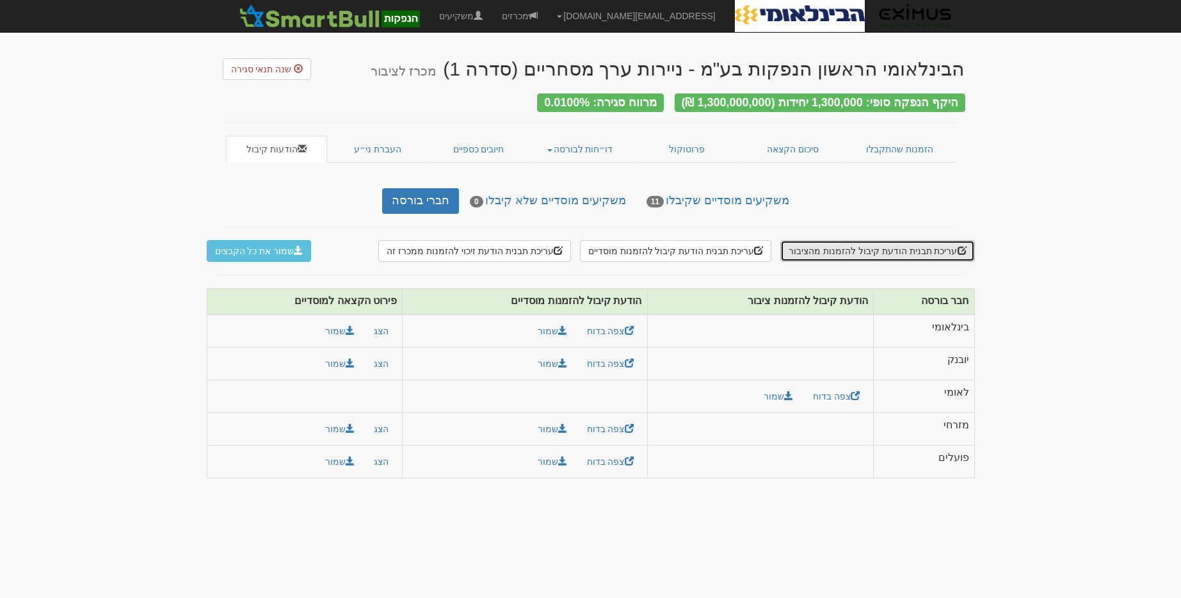
click at [851, 248] on button "עריכת תבנית הודעת קיבול להזמנות מהציבור" at bounding box center [877, 251] width 194 height 22
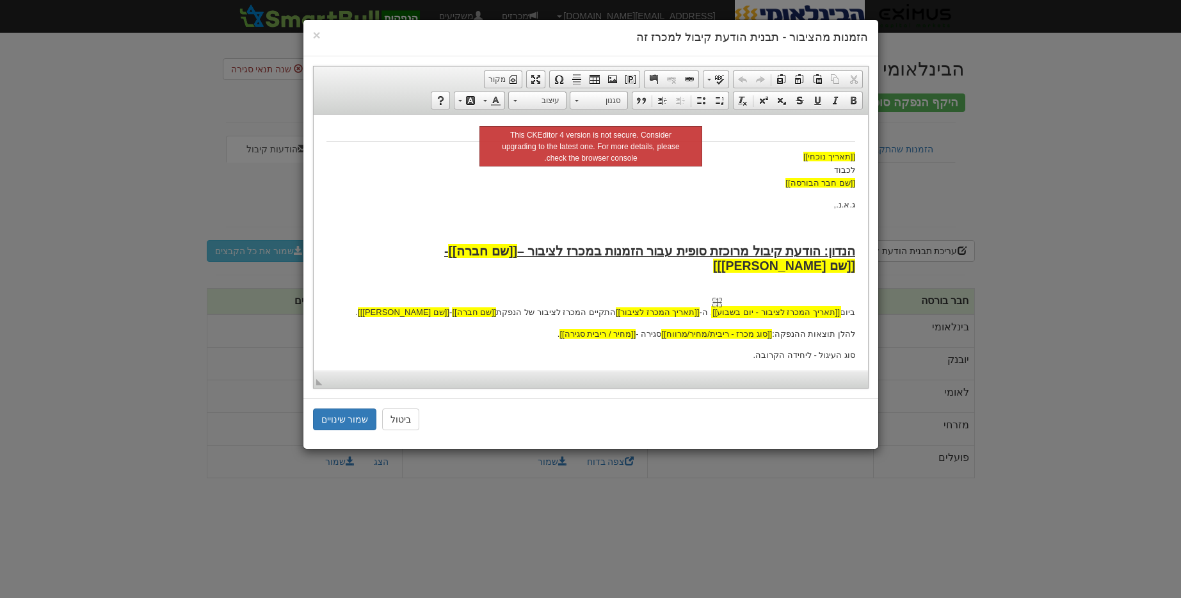
scroll to position [15, 0]
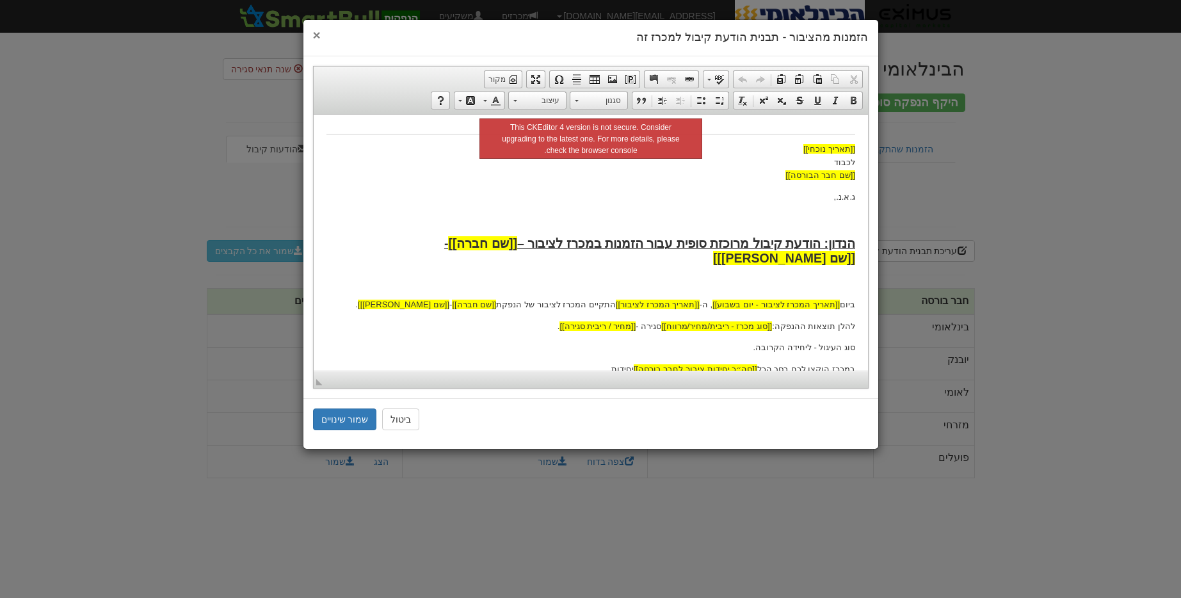
click at [320, 38] on span "×" at bounding box center [317, 35] width 8 height 15
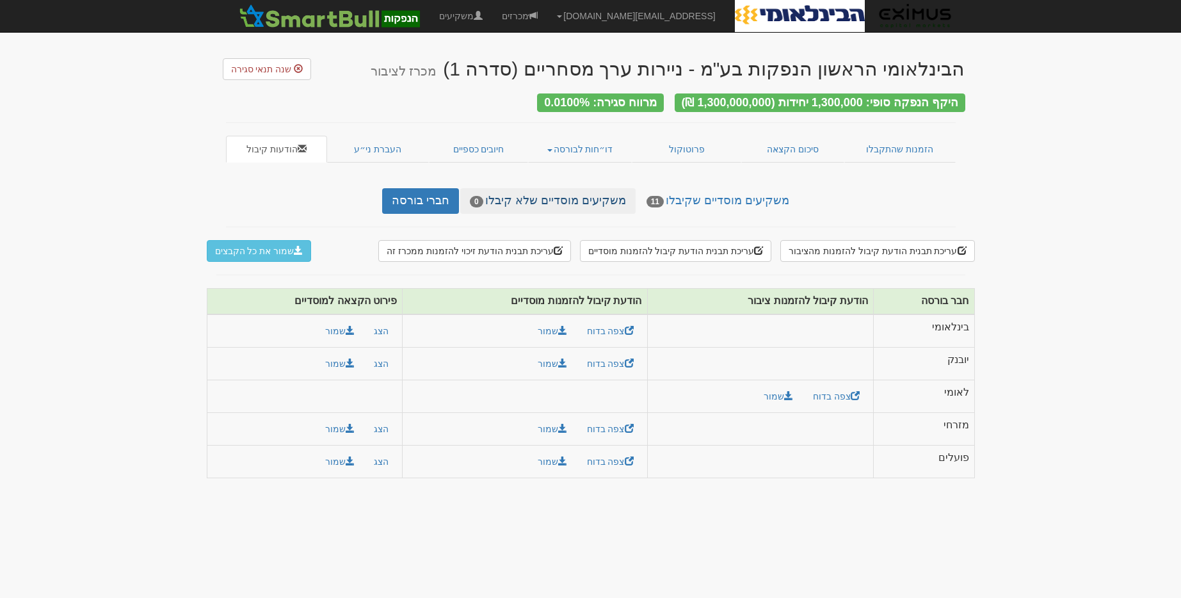
scroll to position [0, 0]
click at [563, 248] on span "button" at bounding box center [558, 250] width 9 height 9
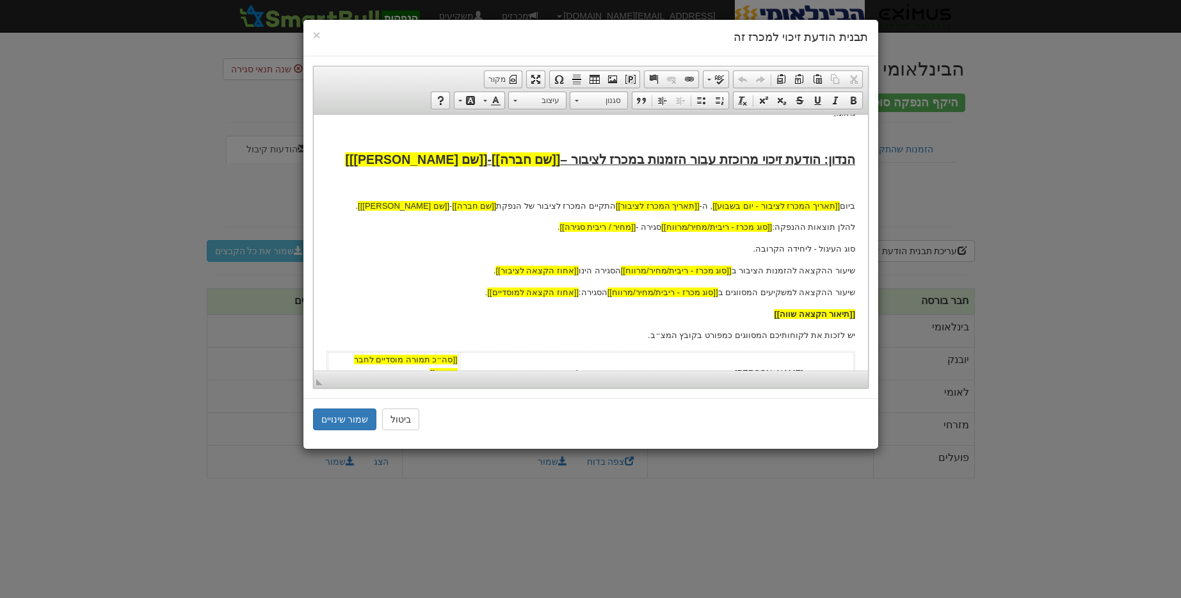
scroll to position [52, 0]
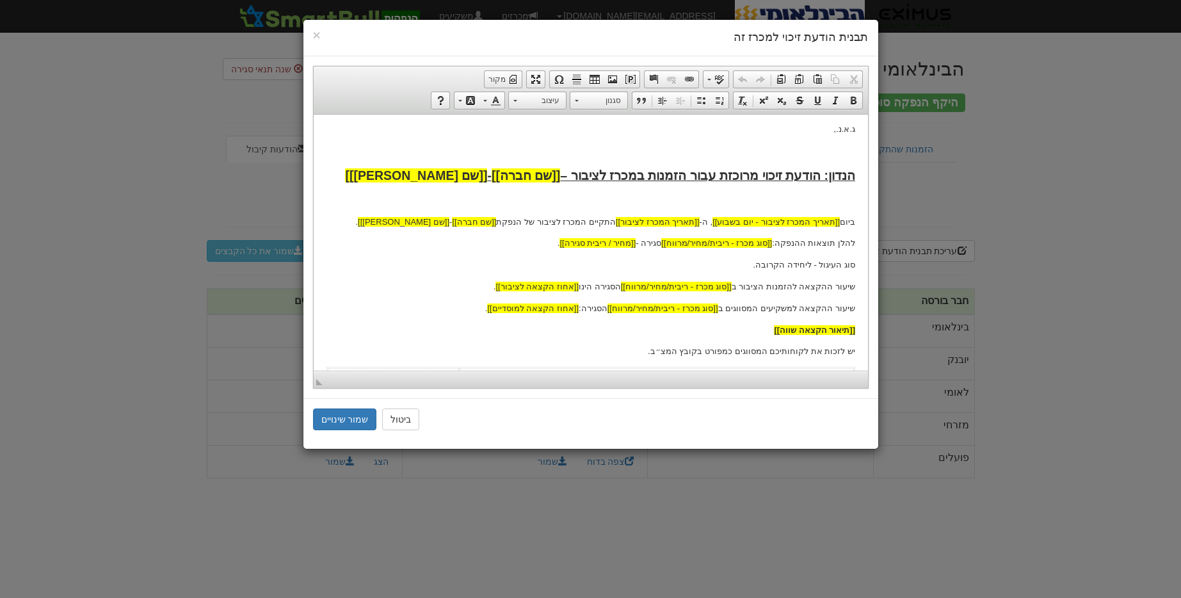
click at [1015, 206] on div "× תבנית הודעת זיכוי למכרז זה עורך טקסט עשיר, template_body סרגלי כלים של העורך …" at bounding box center [590, 299] width 1181 height 598
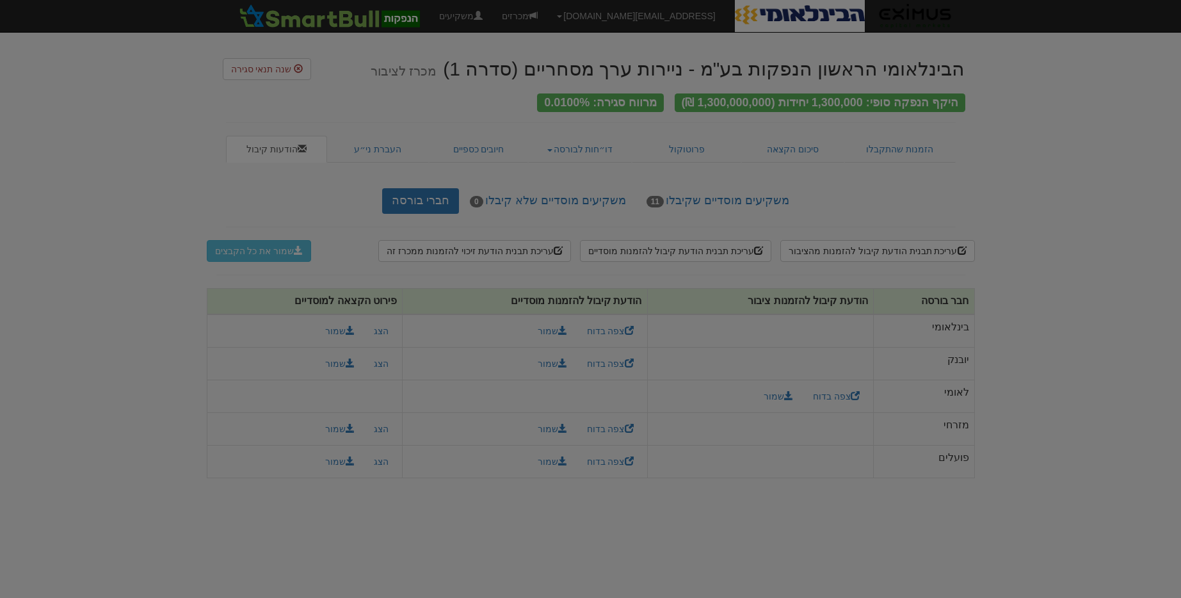
scroll to position [0, 0]
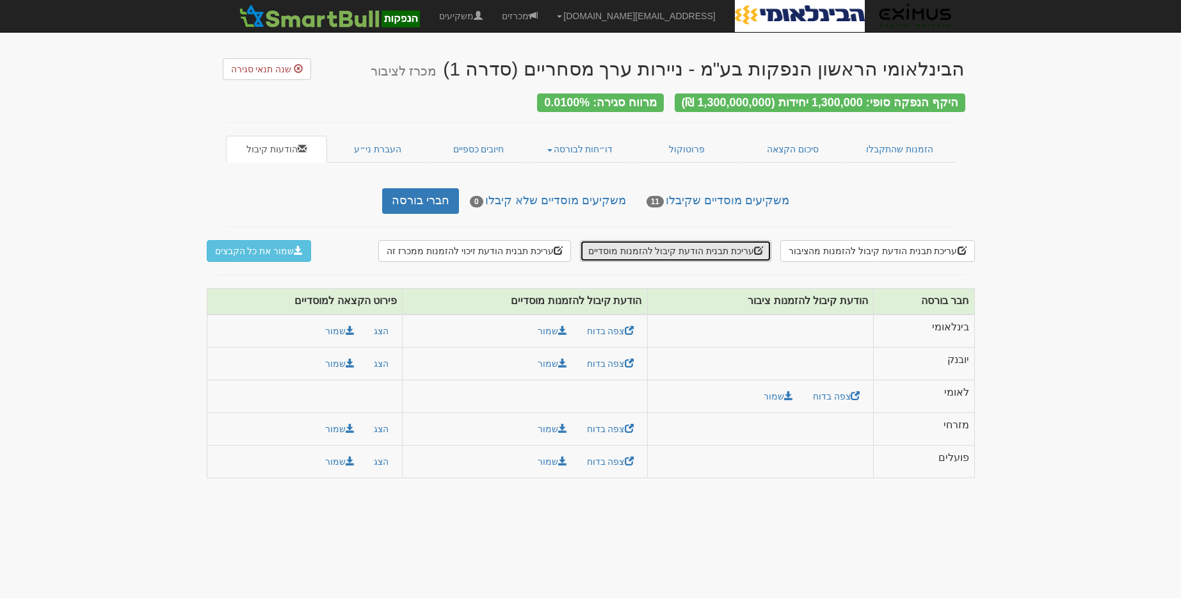
click at [661, 245] on button "עריכת תבנית הודעת קיבול להזמנות מוסדיים" at bounding box center [675, 251] width 191 height 22
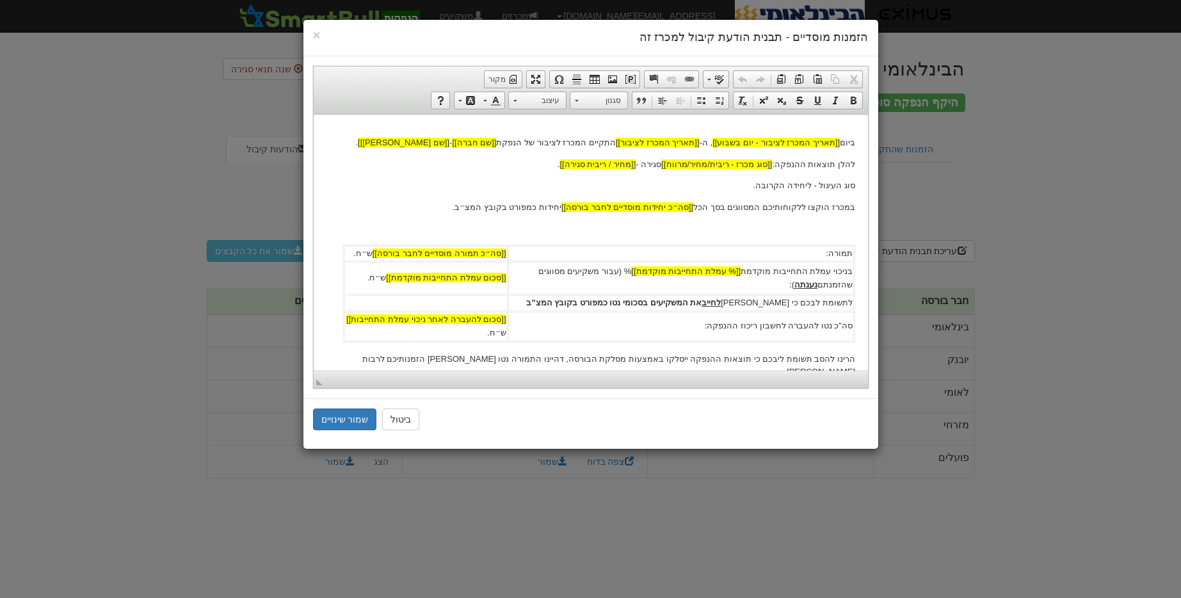
scroll to position [229, 0]
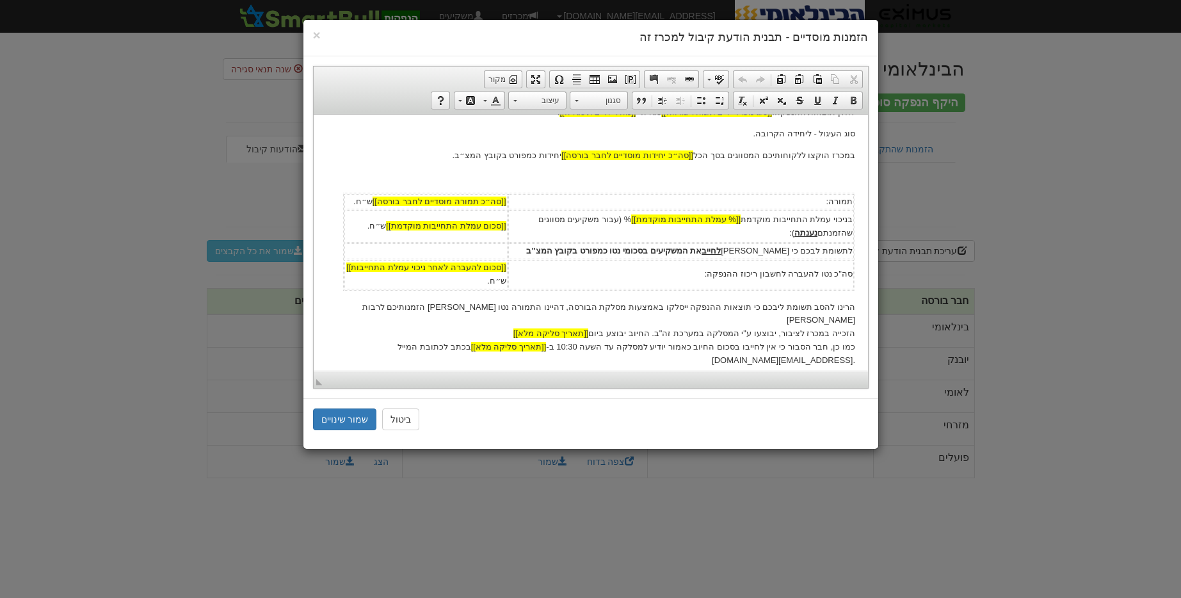
click at [1003, 210] on div "× הזמנות מוסדיים - תבנית הודעת קיבול למכרז זה עורך טקסט עשיר, template_body סרג…" at bounding box center [590, 299] width 1181 height 598
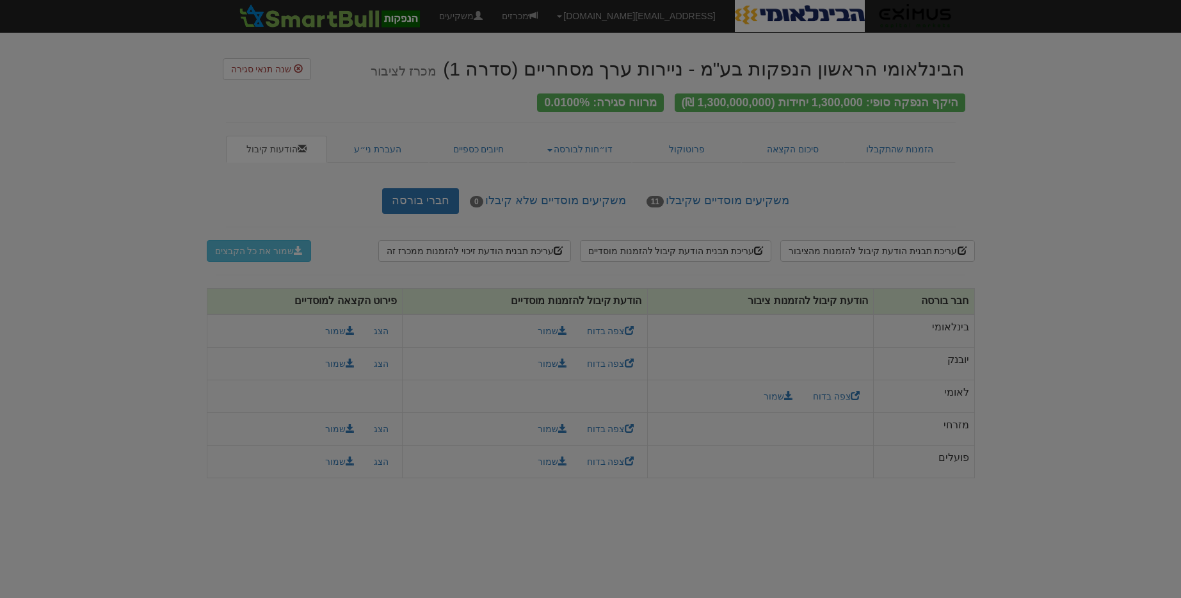
scroll to position [0, 0]
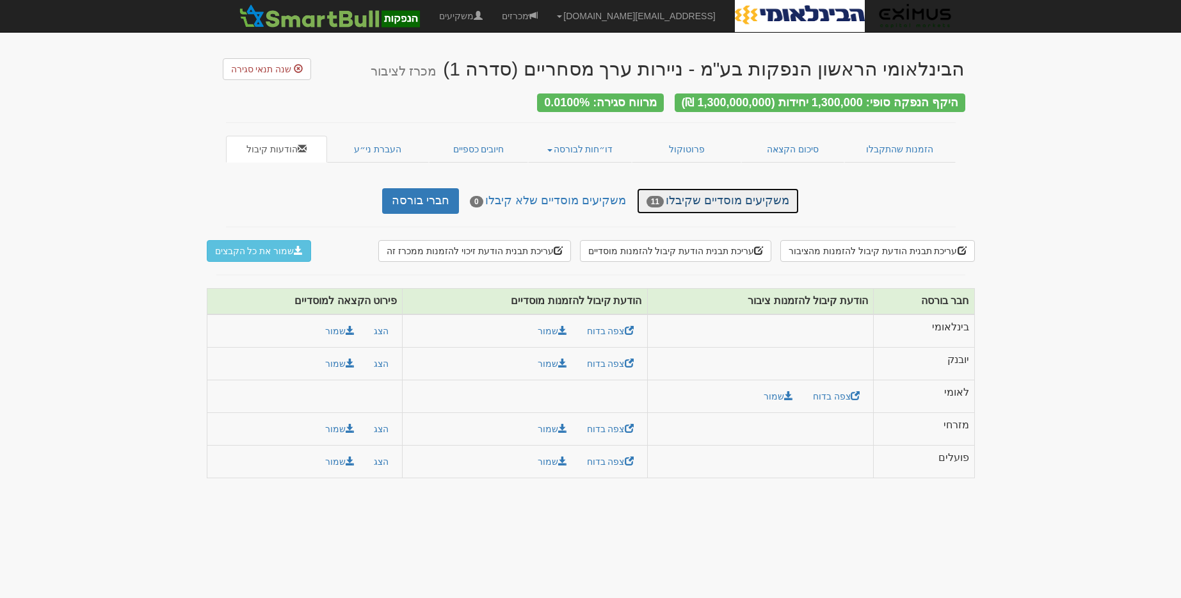
click at [736, 200] on link "משקיעים מוסדיים שקיבלו 11" at bounding box center [718, 201] width 162 height 26
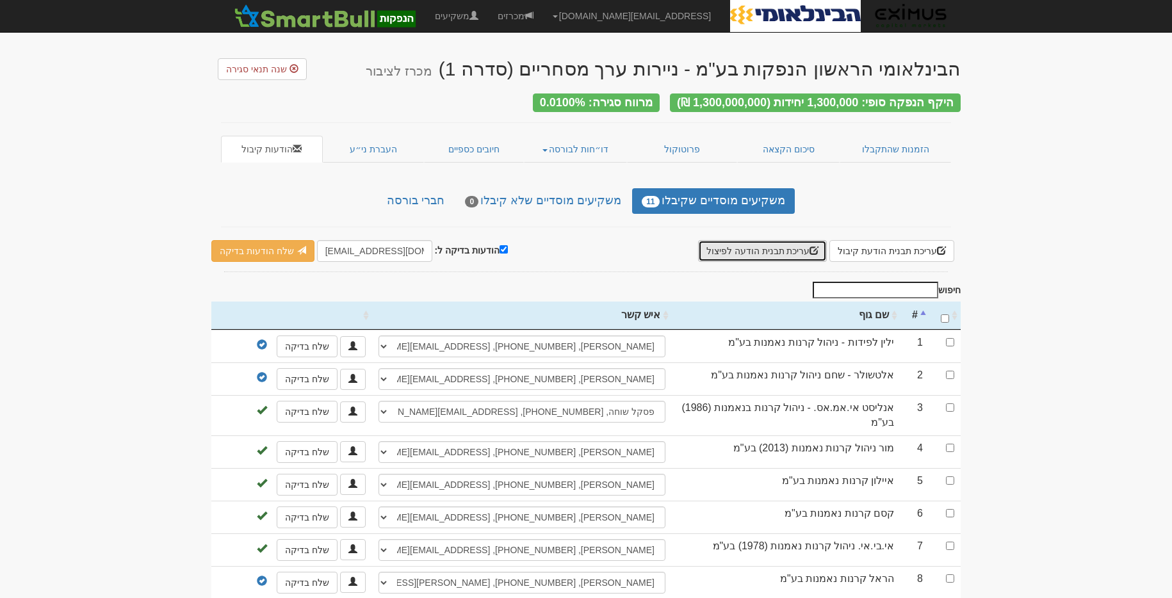
click at [770, 249] on button "עריכת תבנית הודעה לפיצול" at bounding box center [762, 251] width 129 height 22
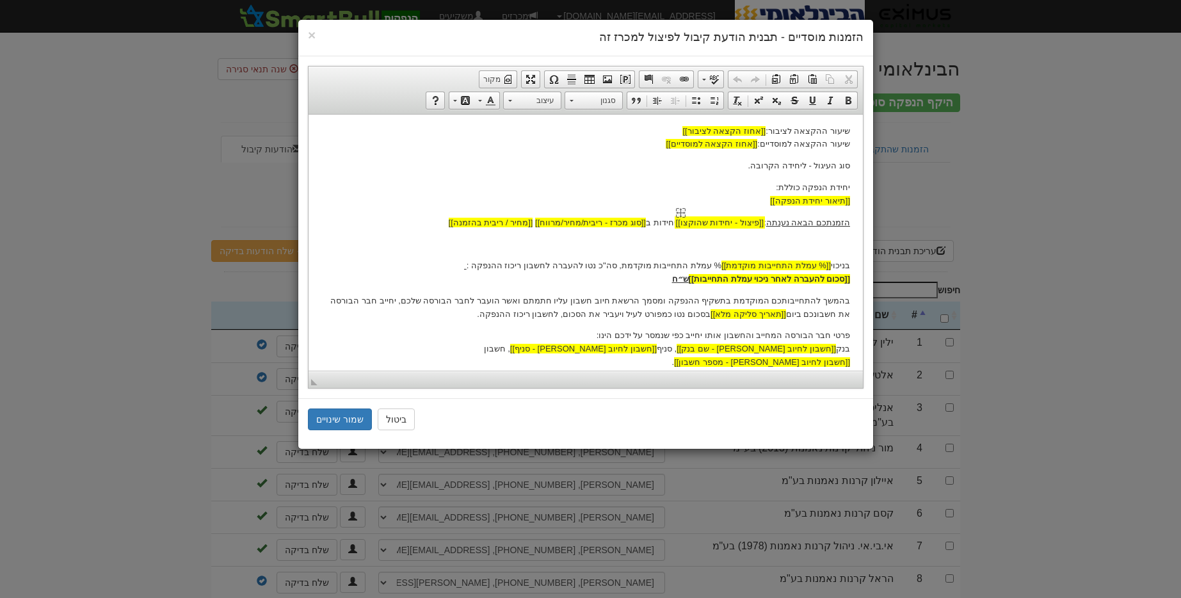
scroll to position [342, 0]
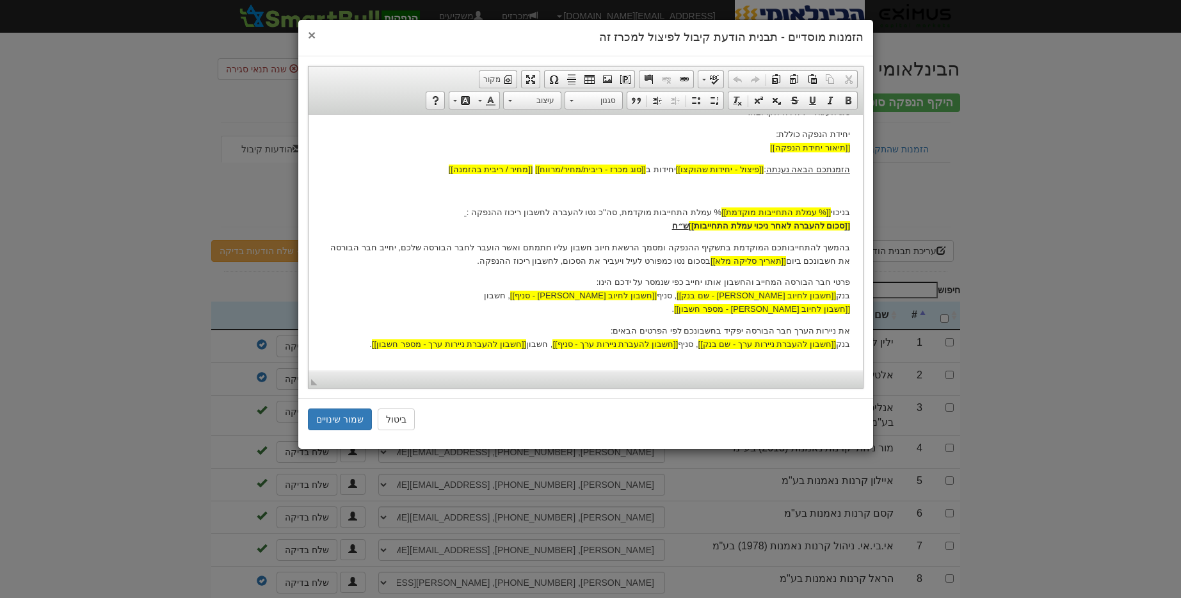
click at [314, 36] on span "×" at bounding box center [312, 35] width 8 height 15
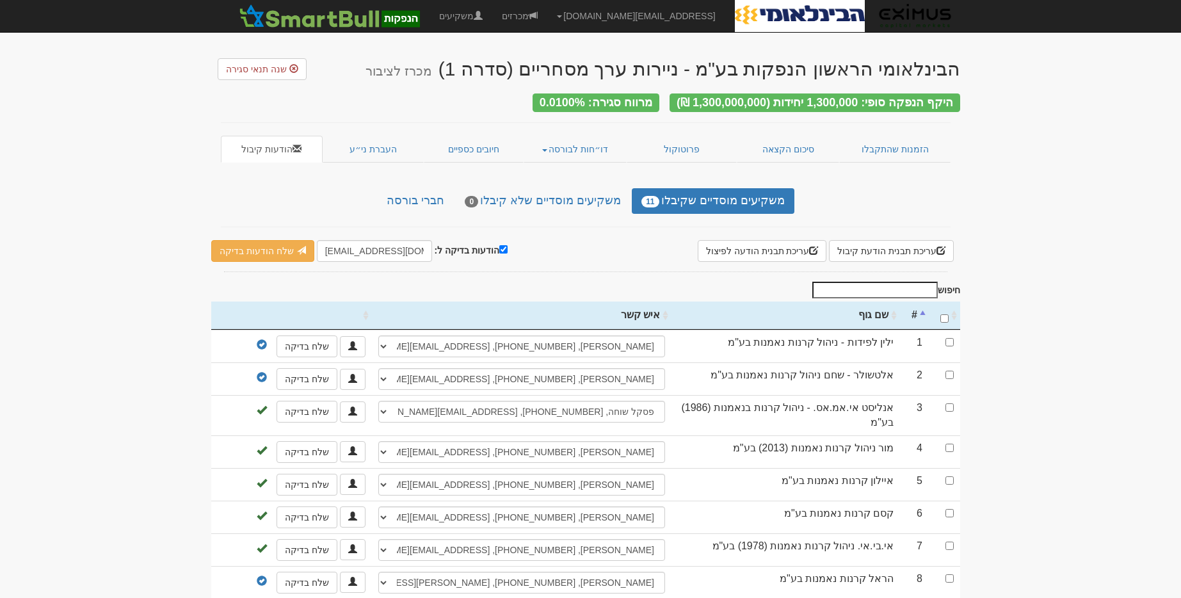
scroll to position [0, 0]
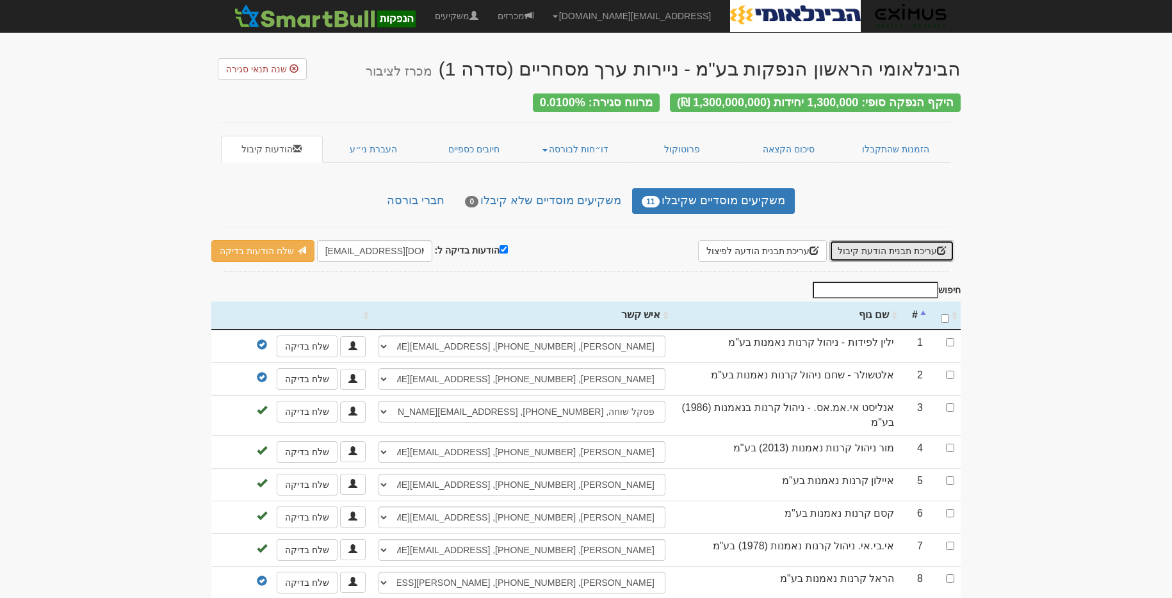
click at [871, 251] on button "עריכת תבנית הודעת קיבול" at bounding box center [891, 251] width 125 height 22
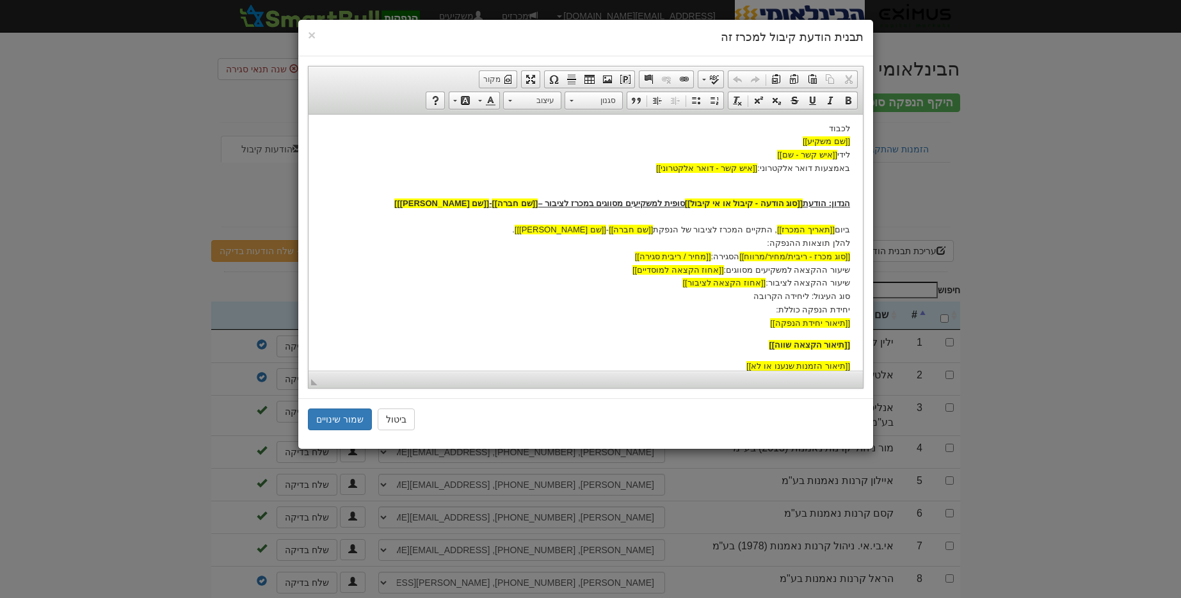
scroll to position [32, 0]
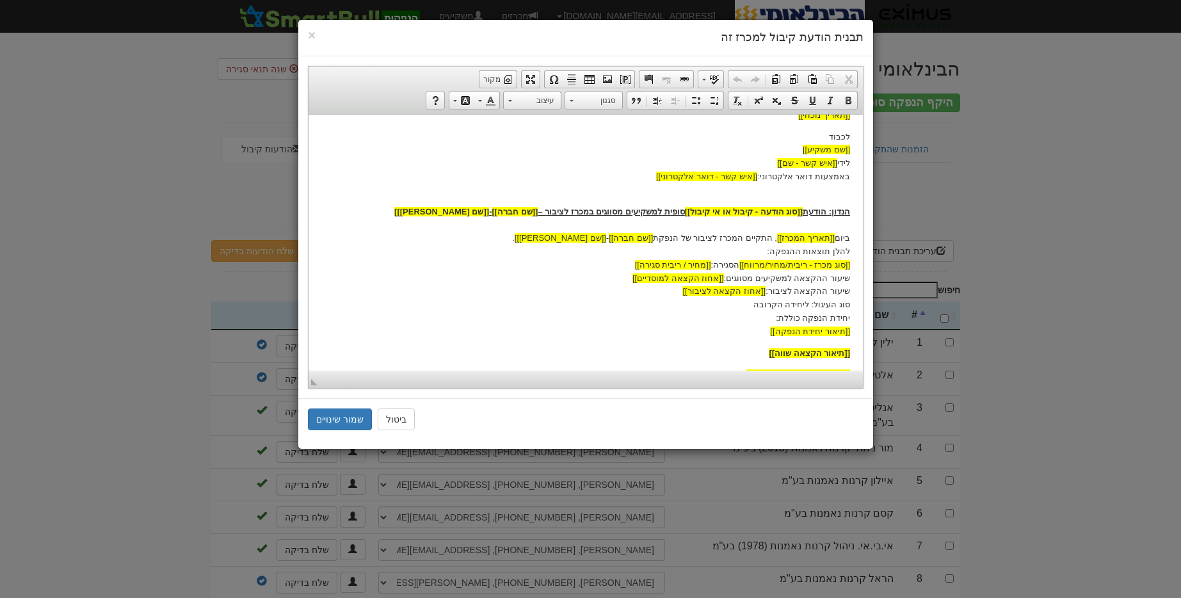
click at [110, 261] on div "× תבנית הודעת קיבול למכרז זה עורך טקסט עשיר, template_body סרגלי כלים של העורך …" at bounding box center [590, 299] width 1181 height 598
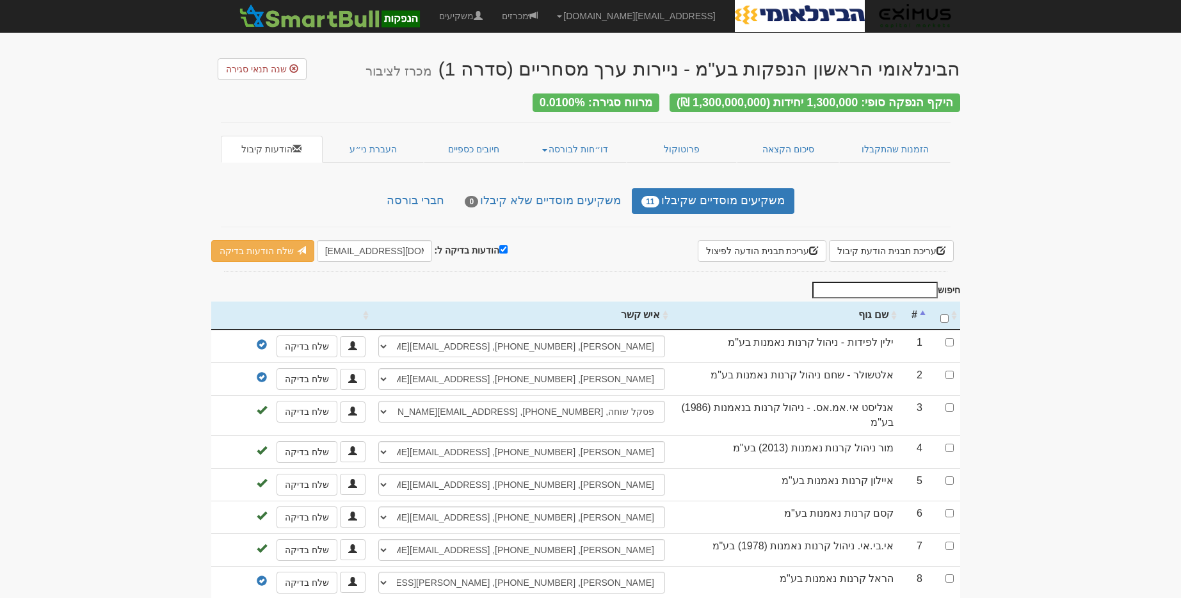
scroll to position [0, 0]
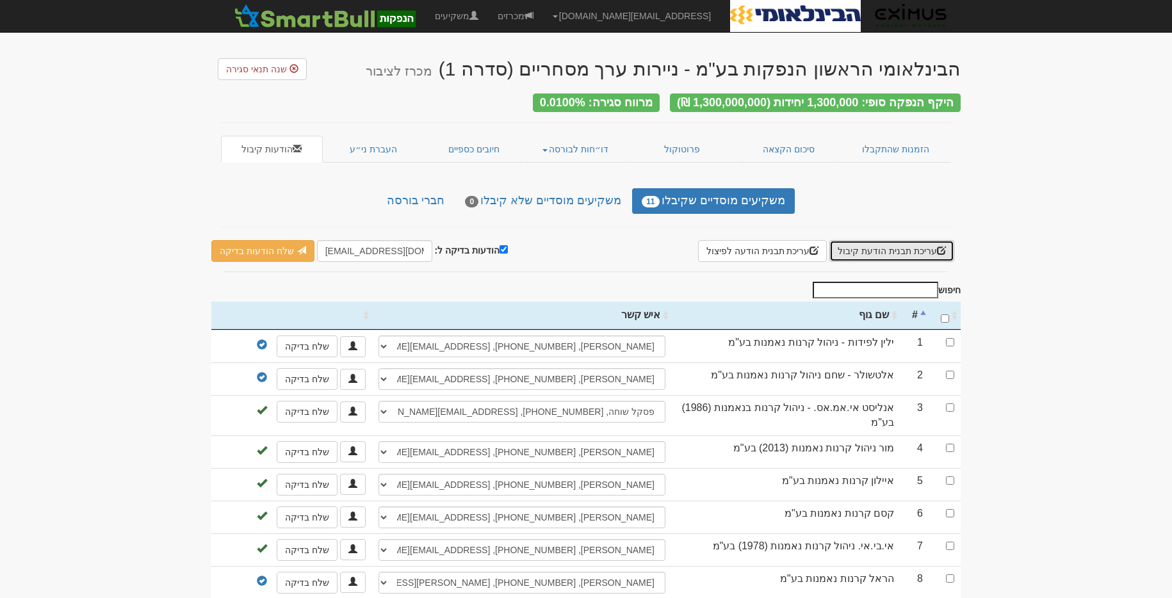
click at [855, 242] on button "עריכת תבנית הודעת קיבול" at bounding box center [891, 251] width 125 height 22
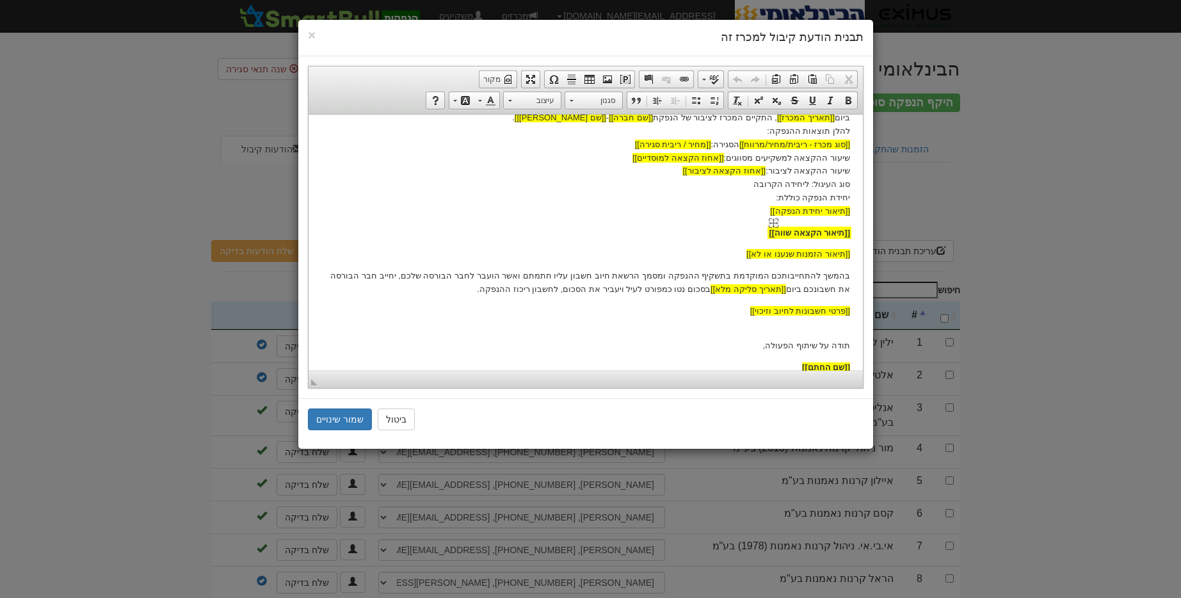
scroll to position [182, 0]
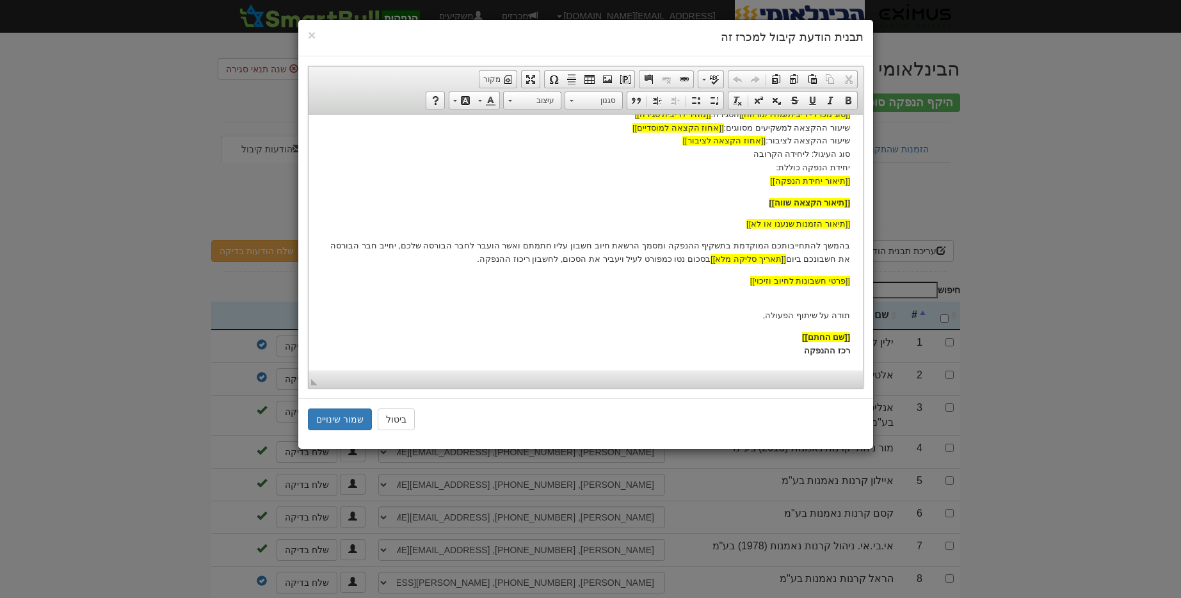
click at [1095, 211] on div "× תבנית הודעת קיבול למכרז זה עורך טקסט עשיר, template_body סרגלי כלים של העורך …" at bounding box center [590, 299] width 1181 height 598
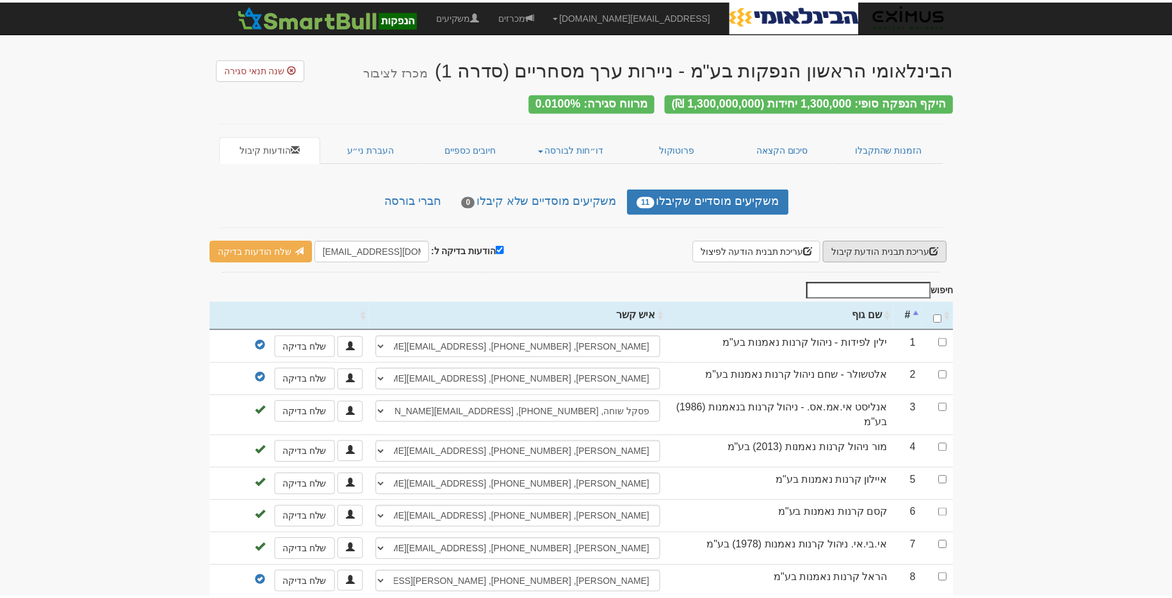
scroll to position [0, 0]
